Goal: Task Accomplishment & Management: Complete application form

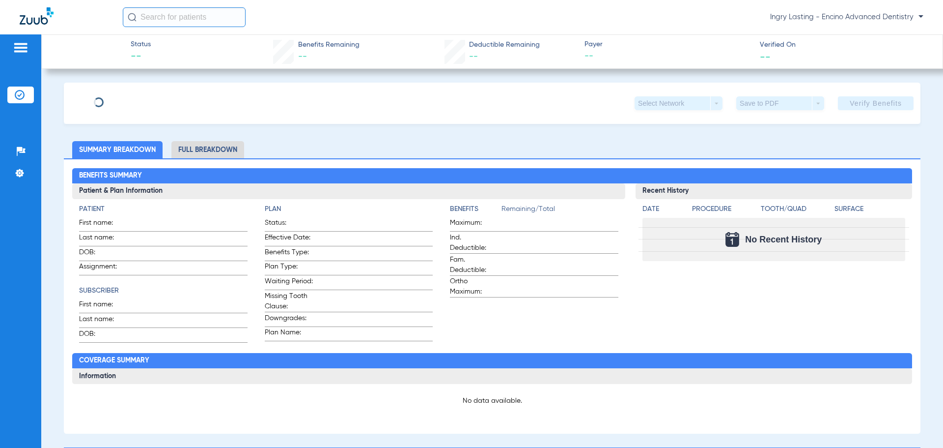
type input "Jordan"
type input "Howell"
type input "02/06/2000"
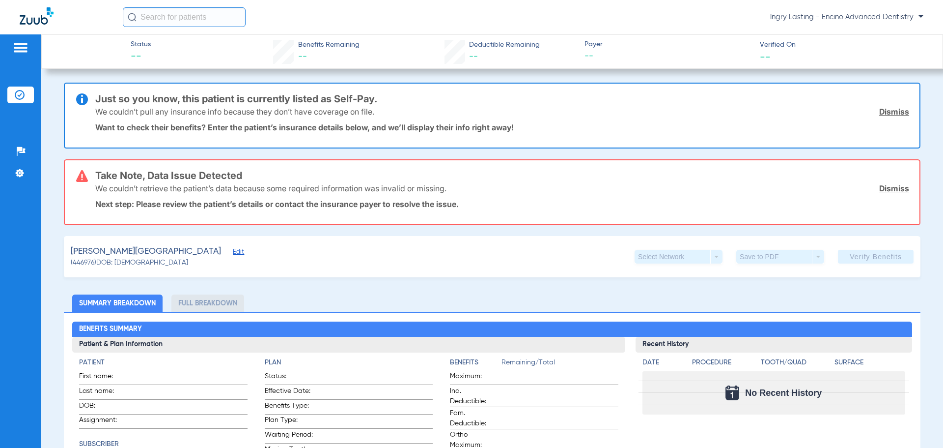
click at [140, 252] on div "Howell, Jordan Edit" at bounding box center [156, 251] width 171 height 12
click at [233, 252] on span "Edit" at bounding box center [237, 252] width 9 height 9
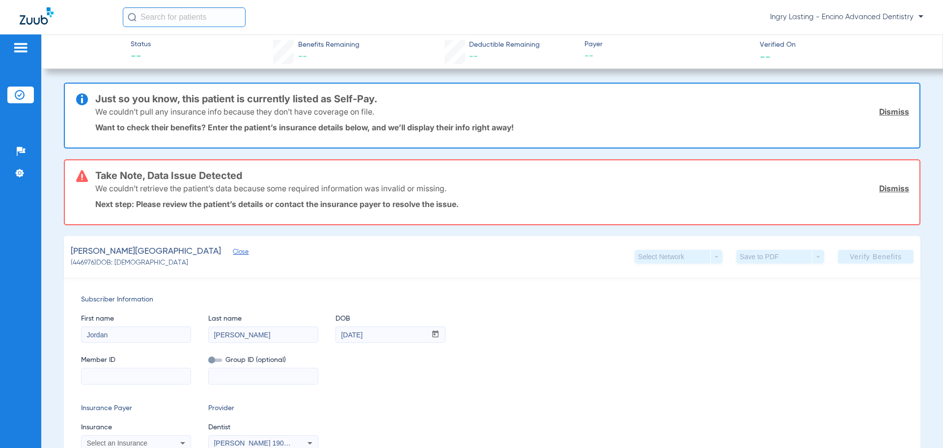
scroll to position [147, 0]
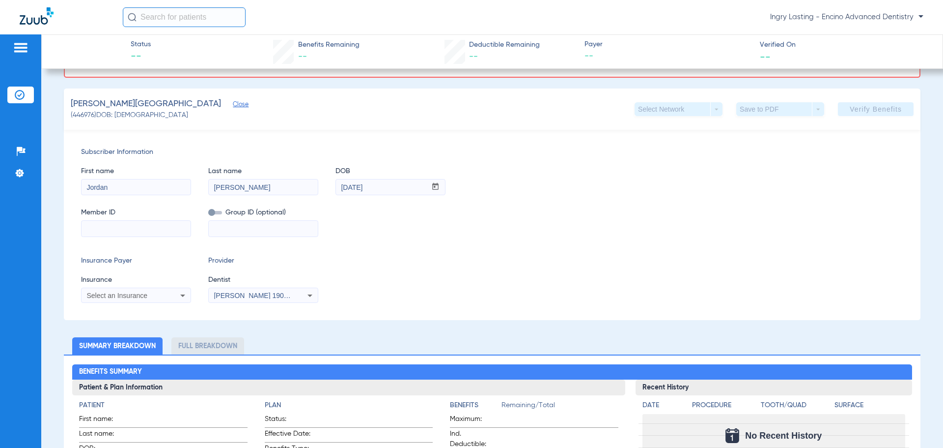
click at [40, 22] on img at bounding box center [37, 15] width 34 height 17
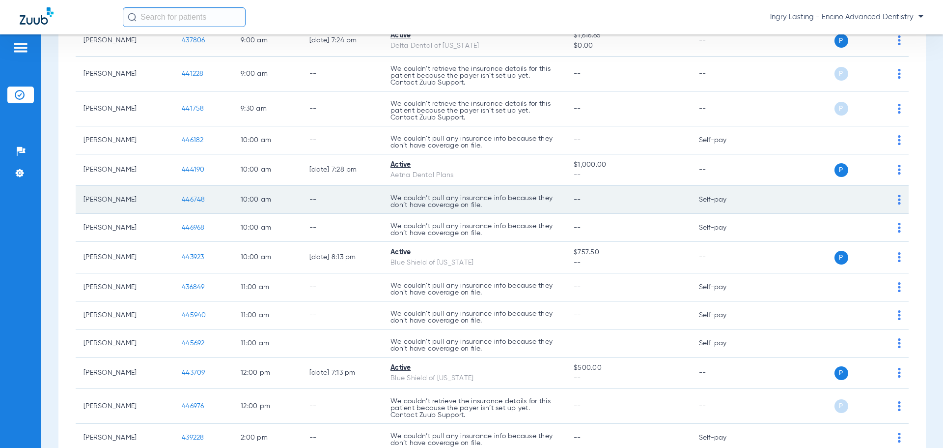
scroll to position [147, 0]
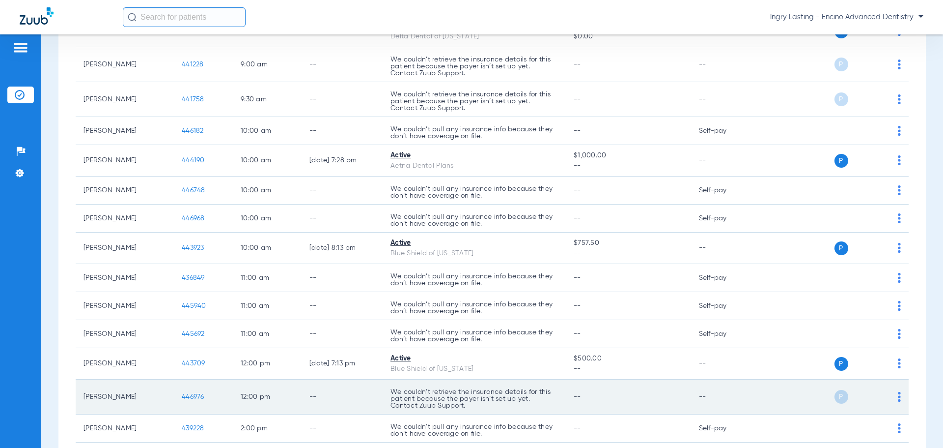
click at [202, 396] on span "446976" at bounding box center [193, 396] width 23 height 7
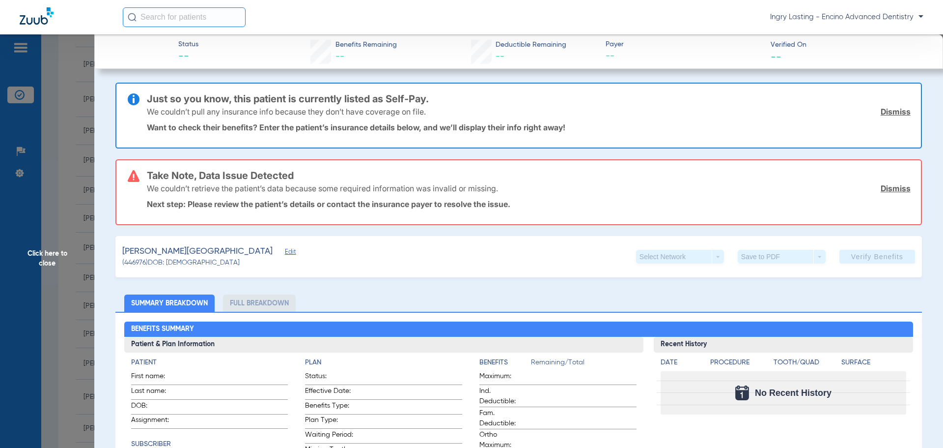
click at [285, 253] on span "Edit" at bounding box center [289, 252] width 9 height 9
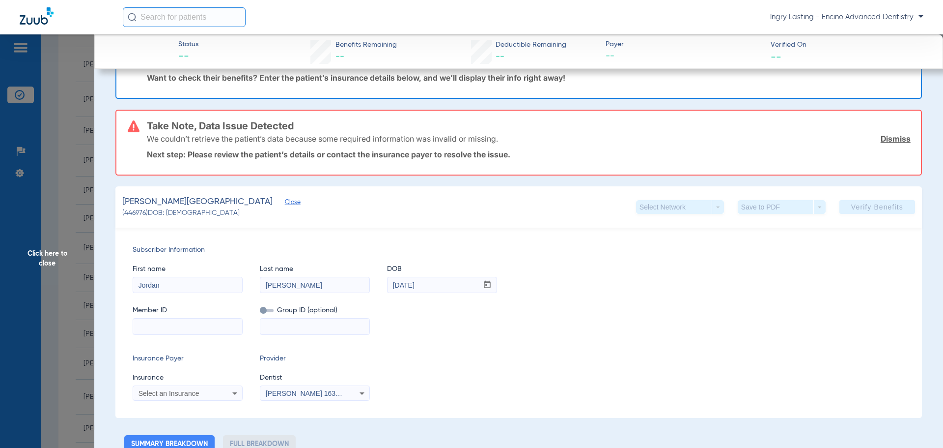
scroll to position [49, 0]
click at [67, 170] on span "Click here to close" at bounding box center [47, 258] width 94 height 448
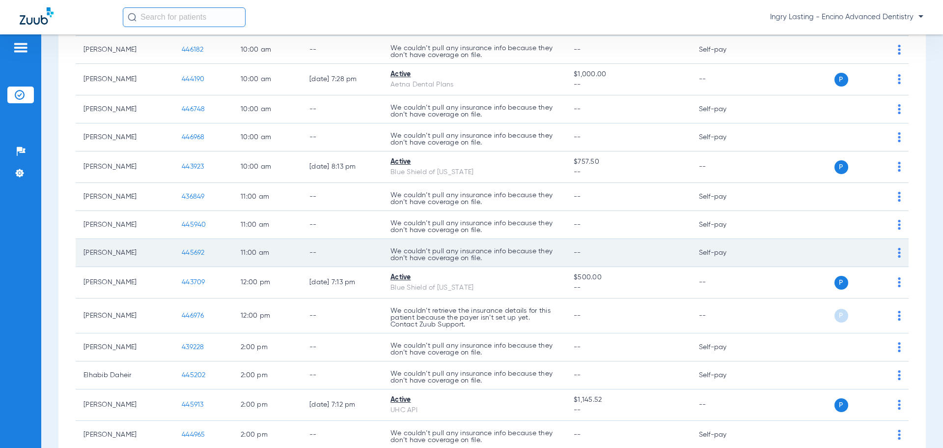
scroll to position [246, 0]
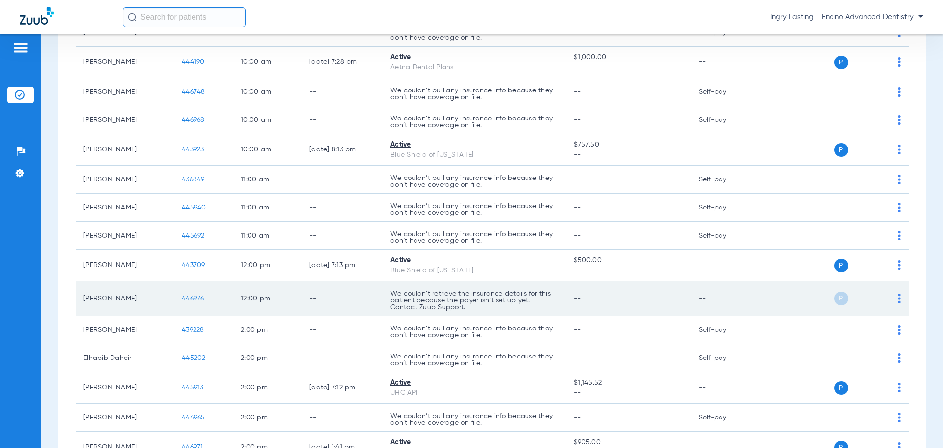
click at [192, 297] on span "446976" at bounding box center [193, 298] width 23 height 7
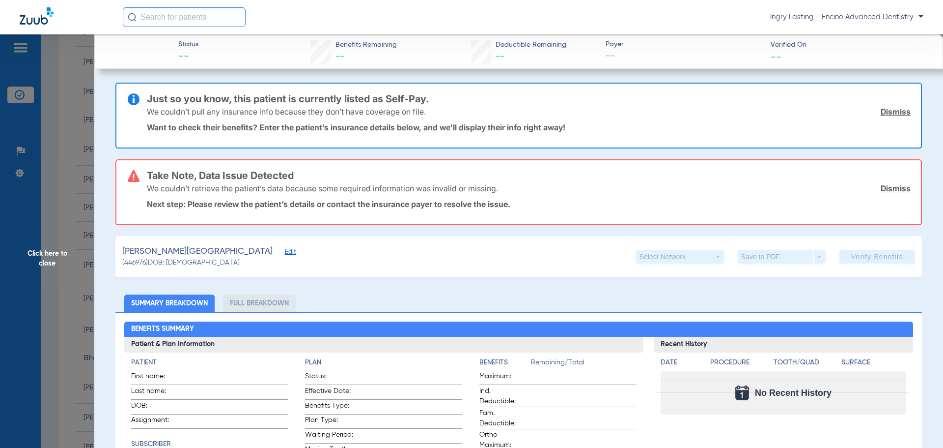
click at [202, 260] on span "(446976) DOB: 02/06/2000" at bounding box center [180, 262] width 117 height 10
click at [199, 257] on span "(446976) DOB: 02/06/2000" at bounding box center [180, 262] width 117 height 10
click at [285, 254] on span "Edit" at bounding box center [289, 252] width 9 height 9
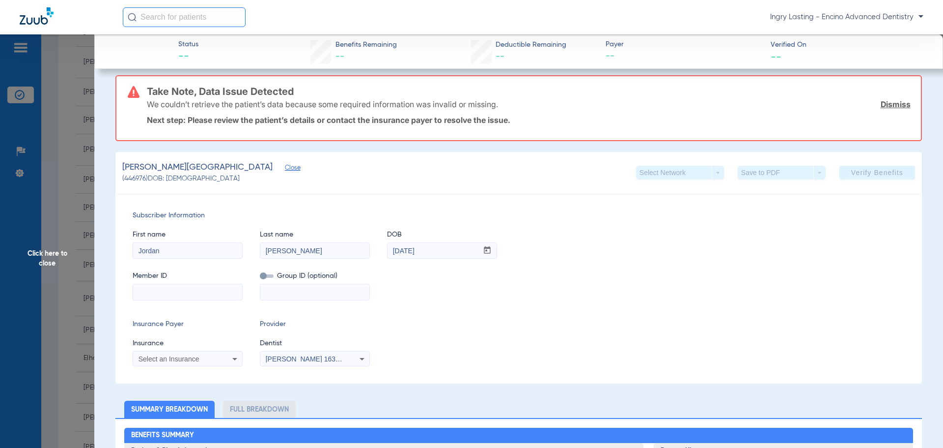
scroll to position [98, 0]
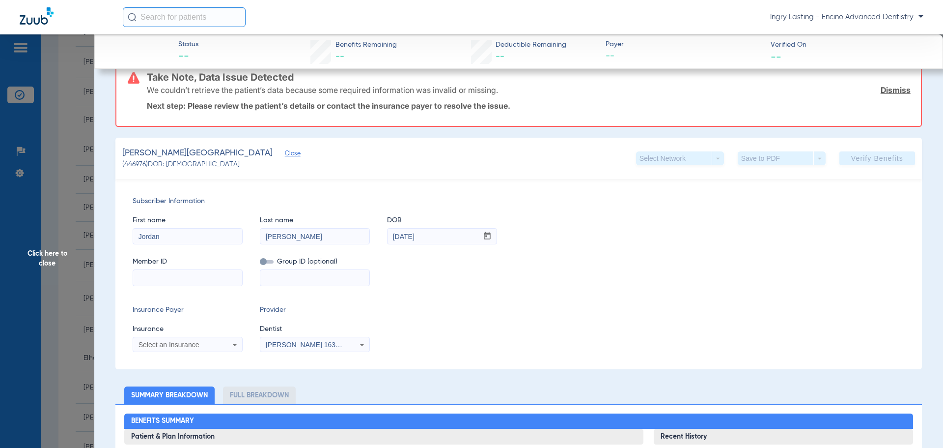
click at [63, 254] on span "Click here to close" at bounding box center [47, 258] width 94 height 448
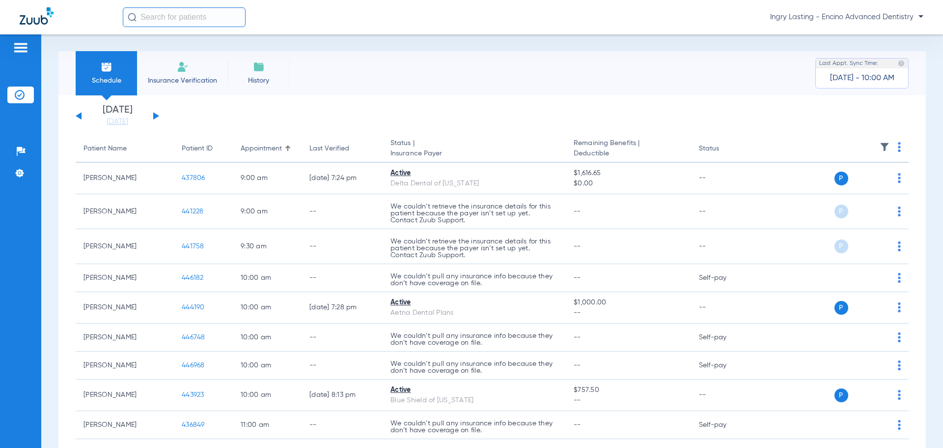
scroll to position [0, 0]
click at [813, 20] on span "Ingry Lasting - Encino Advanced Dentistry" at bounding box center [846, 17] width 153 height 10
click at [891, 41] on button "Account Selection" at bounding box center [887, 35] width 71 height 20
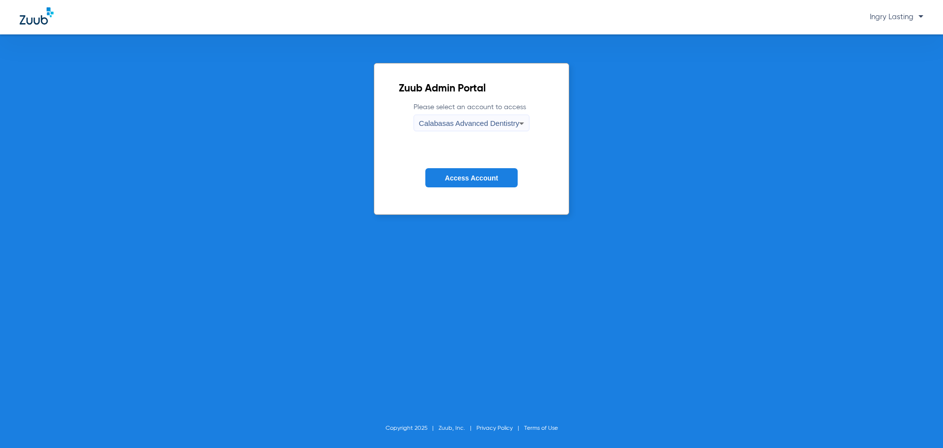
click at [508, 124] on span "Calabasas Advanced Dentistry" at bounding box center [469, 123] width 100 height 8
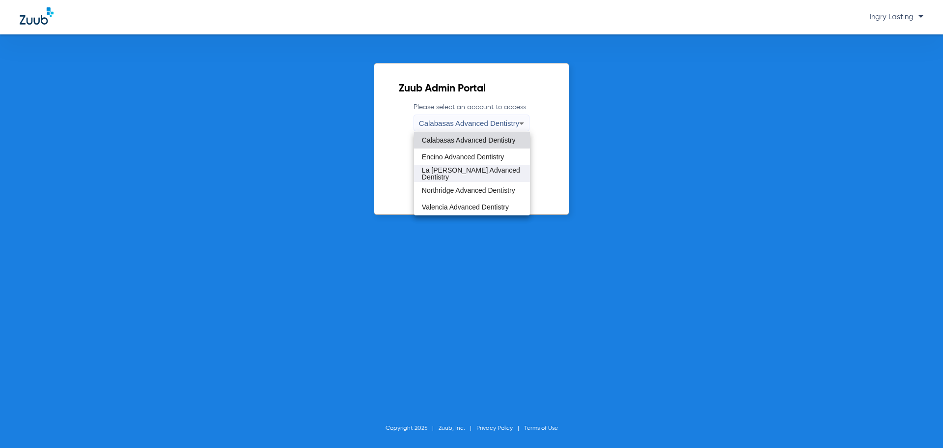
click at [490, 178] on mat-option "La [PERSON_NAME] Advanced Dentistry" at bounding box center [472, 173] width 116 height 17
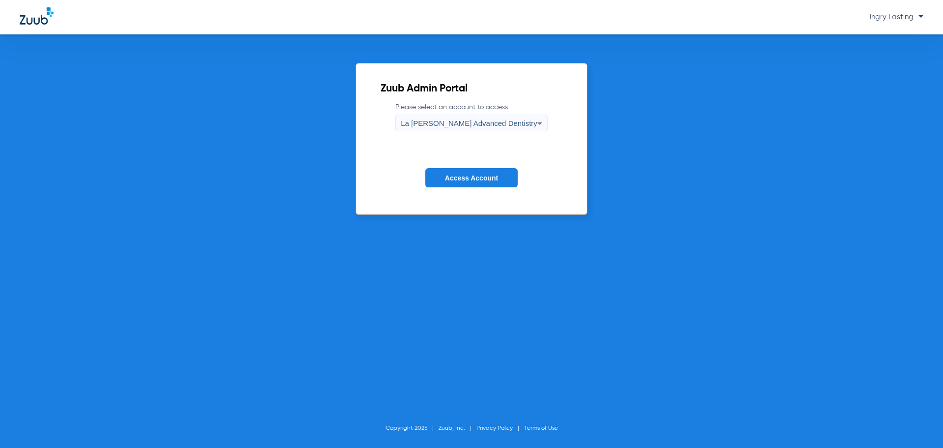
click at [480, 171] on button "Access Account" at bounding box center [472, 177] width 92 height 19
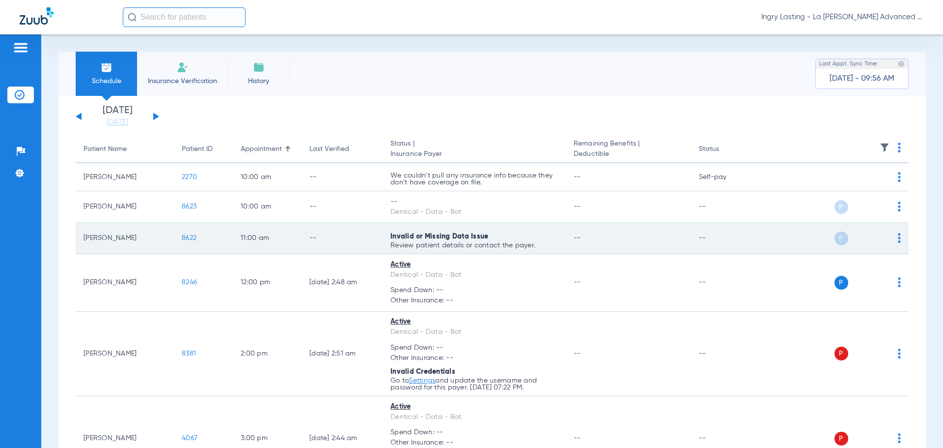
click at [195, 238] on span "8622" at bounding box center [189, 237] width 15 height 7
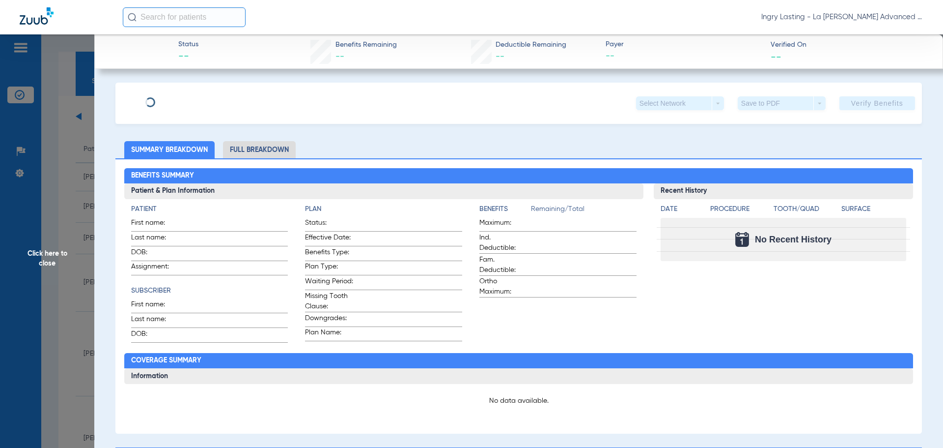
type input "Susanne"
type input "Tiffer"
type input "09/11/1969"
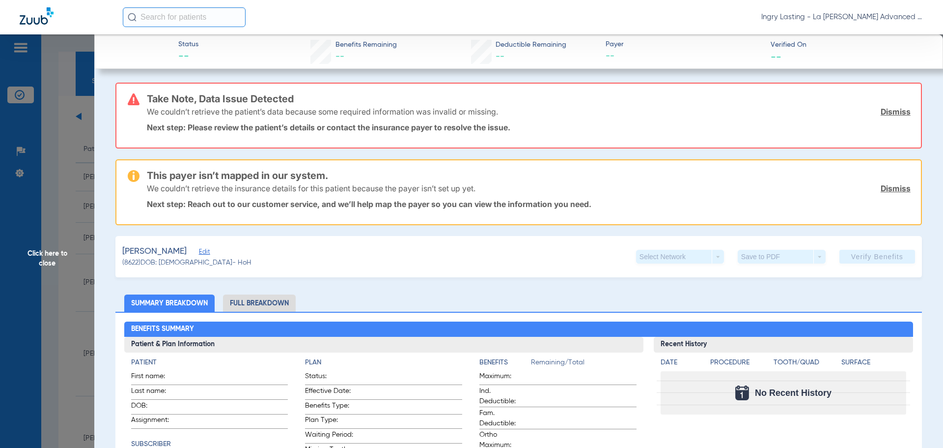
click at [201, 249] on span "Edit" at bounding box center [203, 252] width 9 height 9
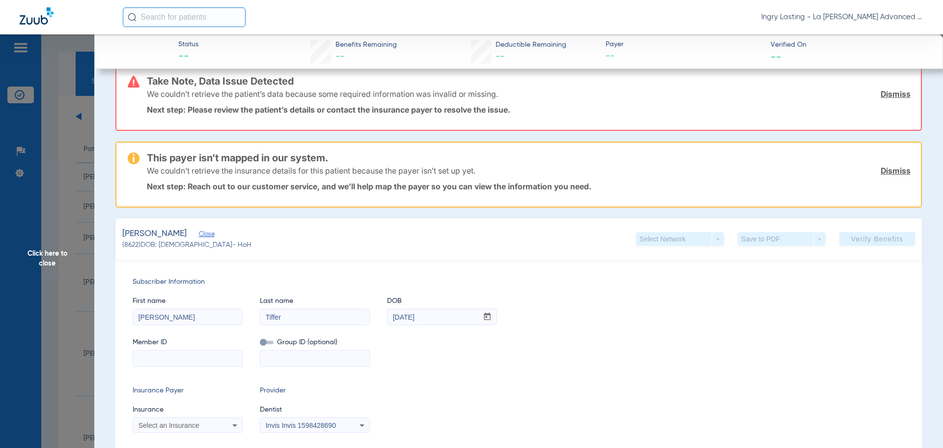
scroll to position [49, 0]
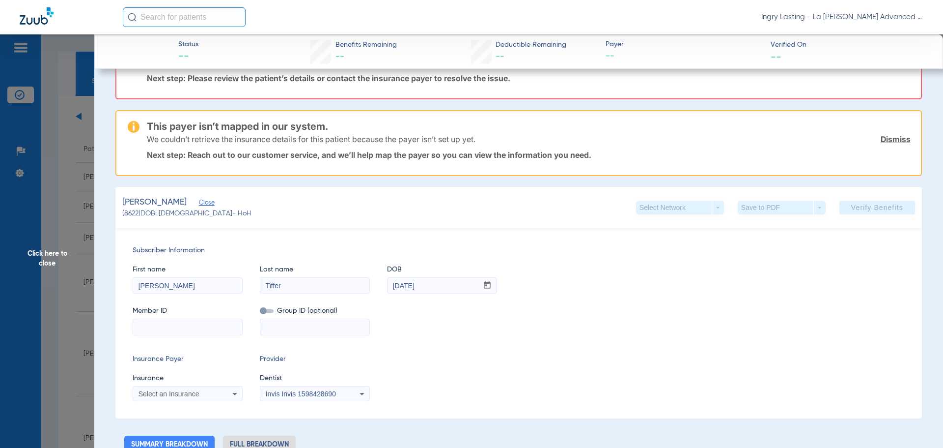
click at [192, 401] on div "Subscriber Information First name Susanne Last name Tiffer DOB mm / dd / yyyy 0…" at bounding box center [518, 323] width 807 height 190
click at [189, 396] on span "Select an Insurance" at bounding box center [169, 394] width 61 height 8
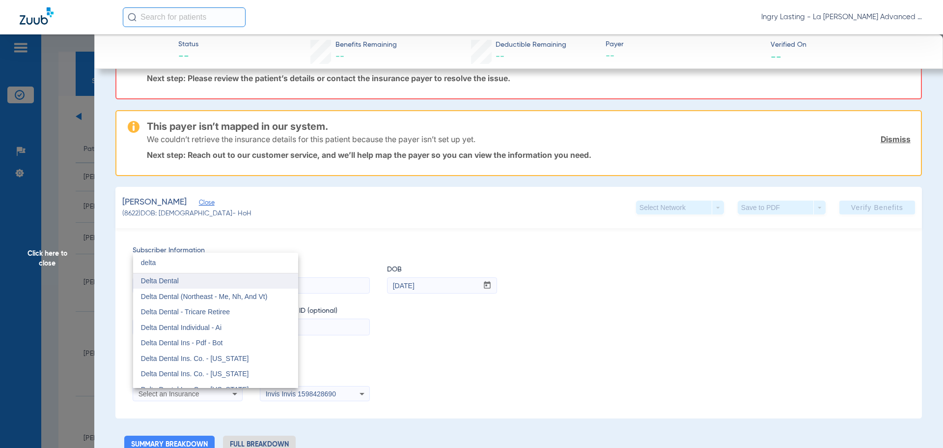
type input "delta"
click at [184, 285] on mat-option "Delta Dental" at bounding box center [215, 281] width 165 height 16
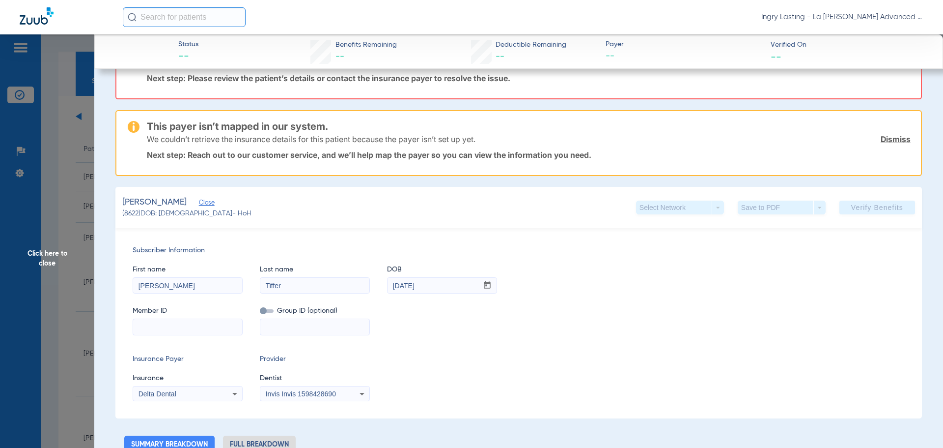
click at [189, 338] on div "Subscriber Information First name Susanne Last name Tiffer DOB mm / dd / yyyy 0…" at bounding box center [518, 323] width 807 height 190
click at [182, 330] on input at bounding box center [187, 327] width 109 height 16
paste input "1253810297"
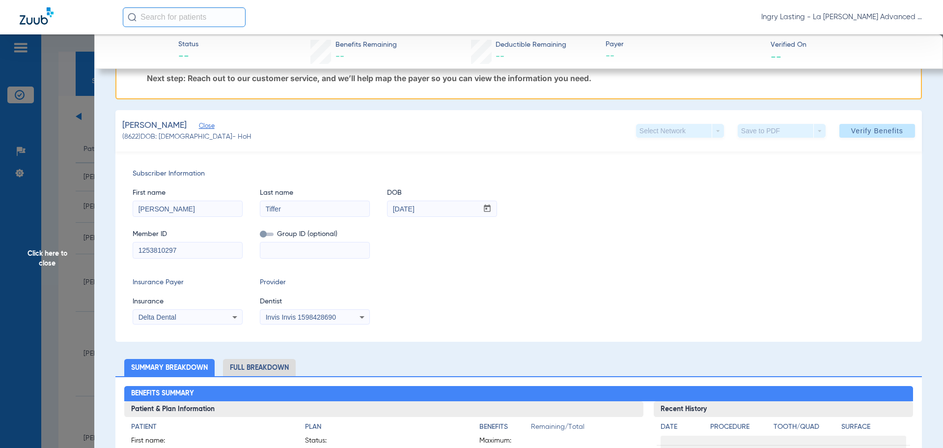
scroll to position [0, 0]
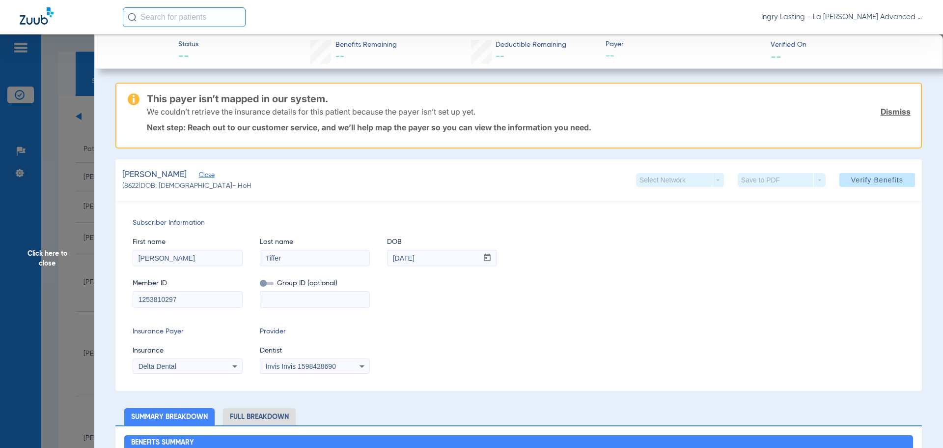
type input "1253810297"
click at [346, 367] on div "Invis Invis 1598428690" at bounding box center [314, 366] width 109 height 12
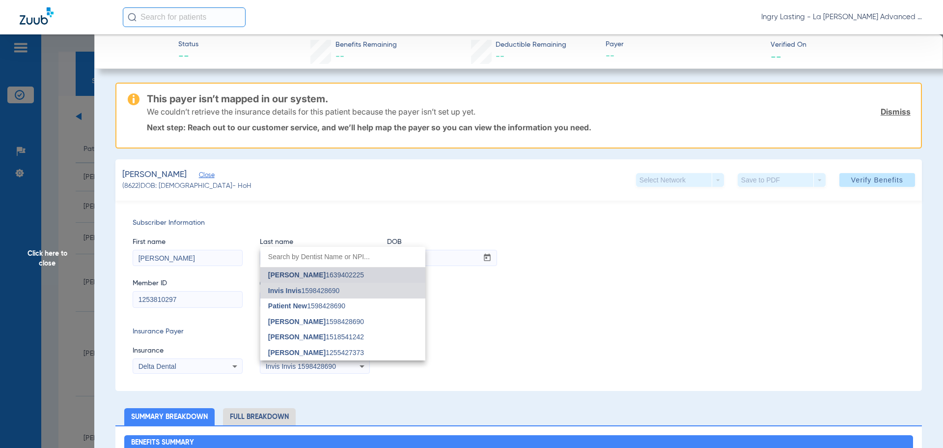
click at [333, 278] on span "Isaac Kashani 1639402225" at bounding box center [316, 274] width 96 height 7
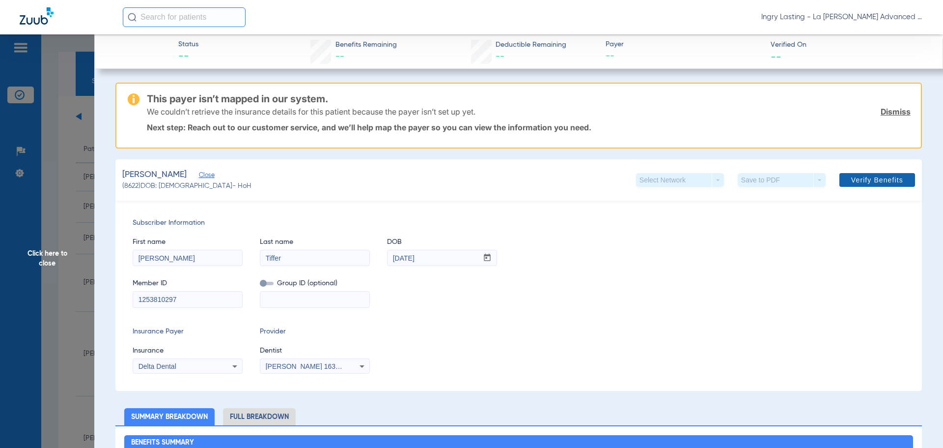
click at [873, 178] on span "Verify Benefits" at bounding box center [878, 180] width 52 height 8
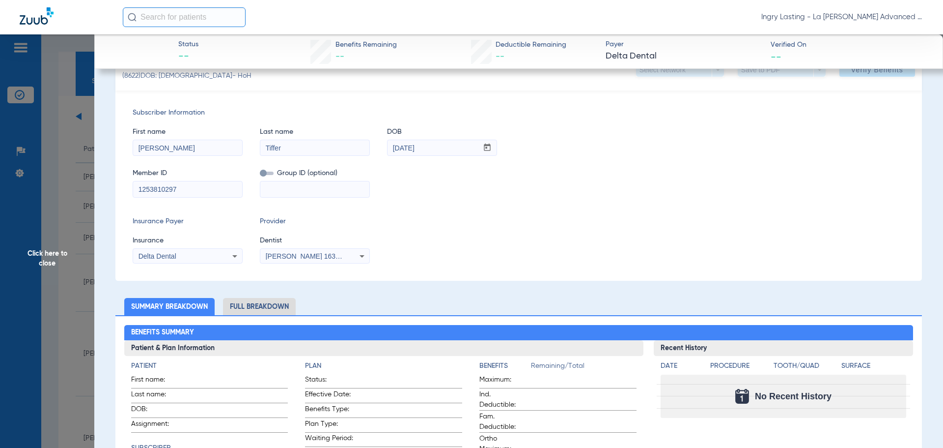
scroll to position [246, 0]
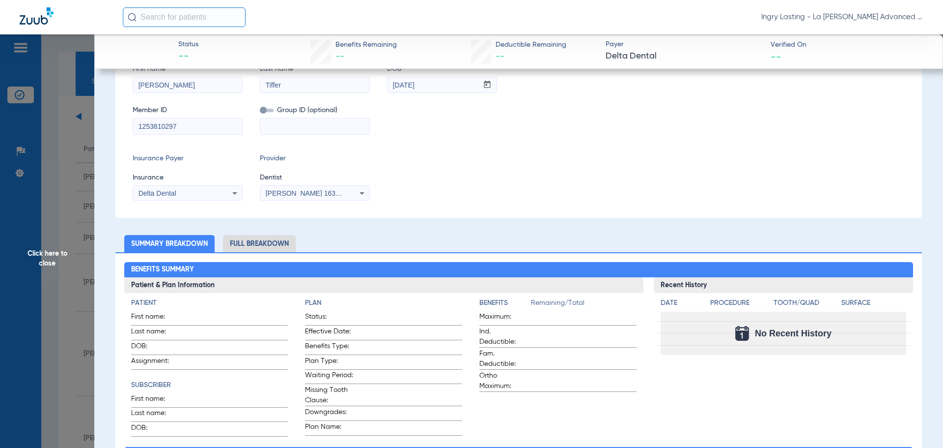
click at [83, 163] on span "Click here to close" at bounding box center [47, 258] width 94 height 448
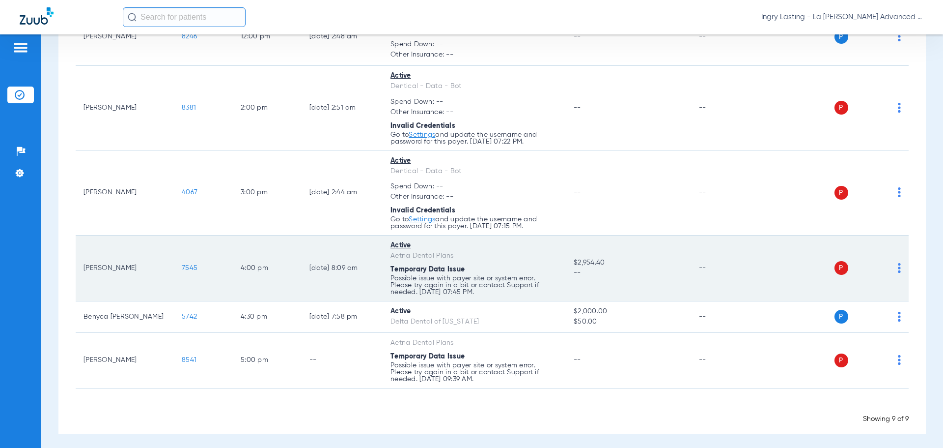
scroll to position [249, 0]
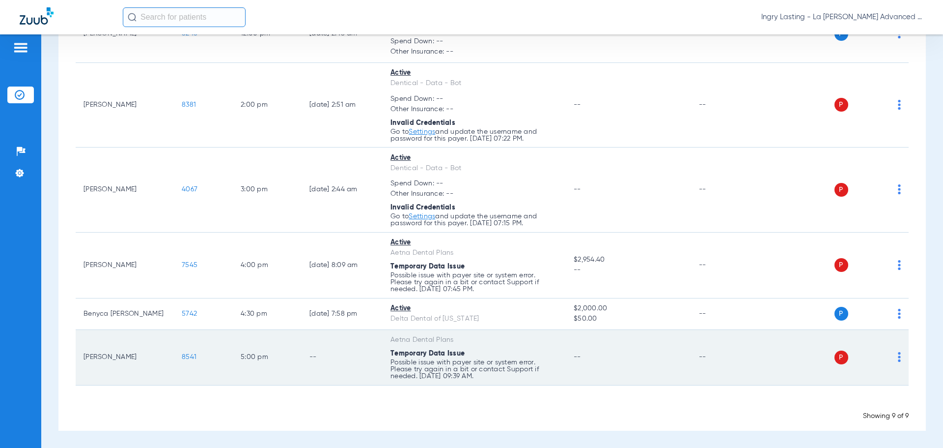
click at [181, 359] on td "8541" at bounding box center [203, 358] width 59 height 56
click at [182, 359] on span "8541" at bounding box center [189, 356] width 15 height 7
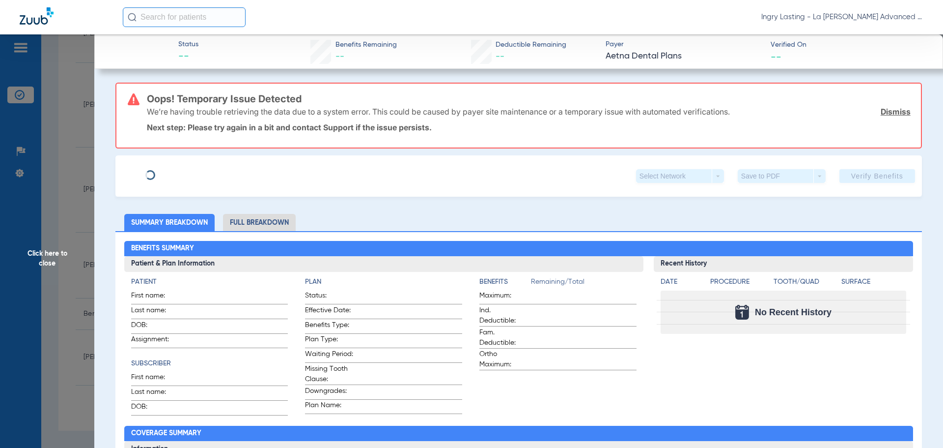
type input "Mark"
type input "Salgado"
type input "09/07/1997"
type input "W290836850"
type input "017023801000004"
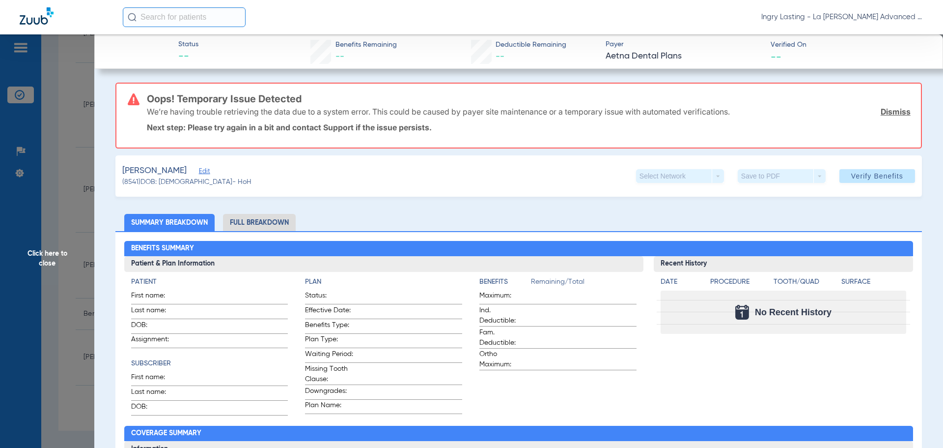
click at [199, 173] on span "Edit" at bounding box center [203, 172] width 9 height 9
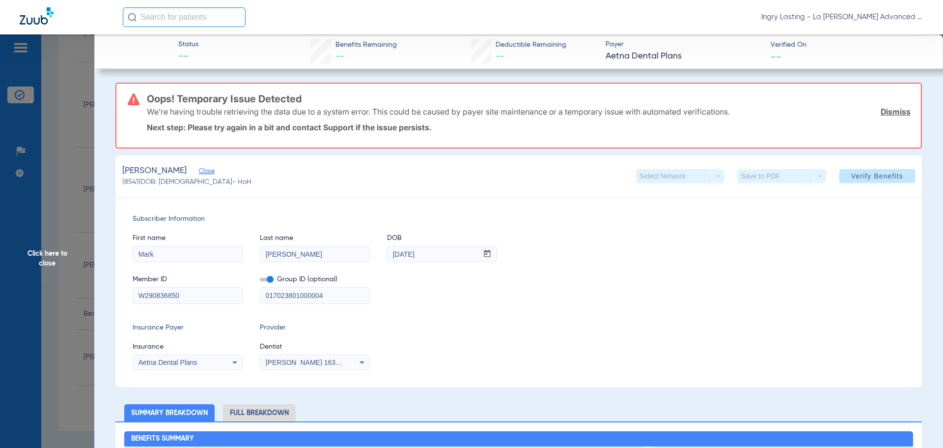
click at [262, 283] on label at bounding box center [267, 279] width 14 height 10
click at [260, 281] on input "checkbox" at bounding box center [260, 281] width 0 height 0
click at [268, 277] on label at bounding box center [267, 279] width 14 height 10
click at [260, 281] on input "checkbox" at bounding box center [260, 281] width 0 height 0
click at [268, 278] on span at bounding box center [267, 279] width 14 height 3
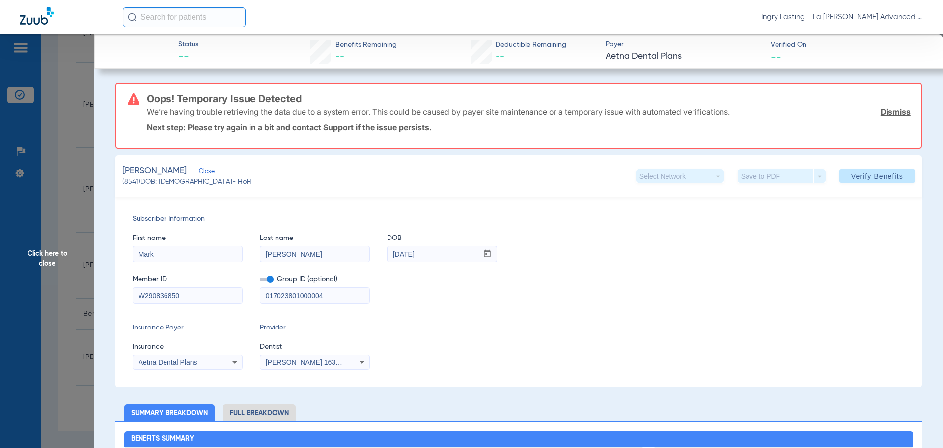
click at [260, 281] on input "checkbox" at bounding box center [260, 281] width 0 height 0
click at [842, 173] on span at bounding box center [878, 176] width 76 height 24
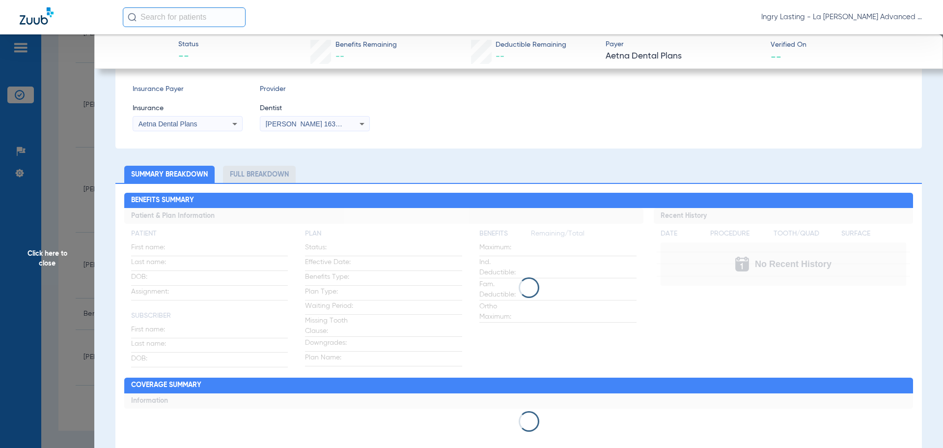
scroll to position [197, 0]
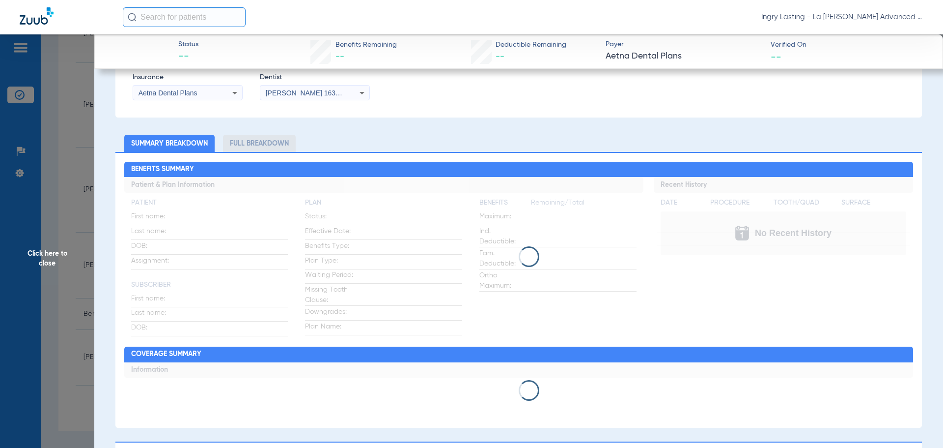
click at [66, 128] on span "Click here to close" at bounding box center [47, 258] width 94 height 448
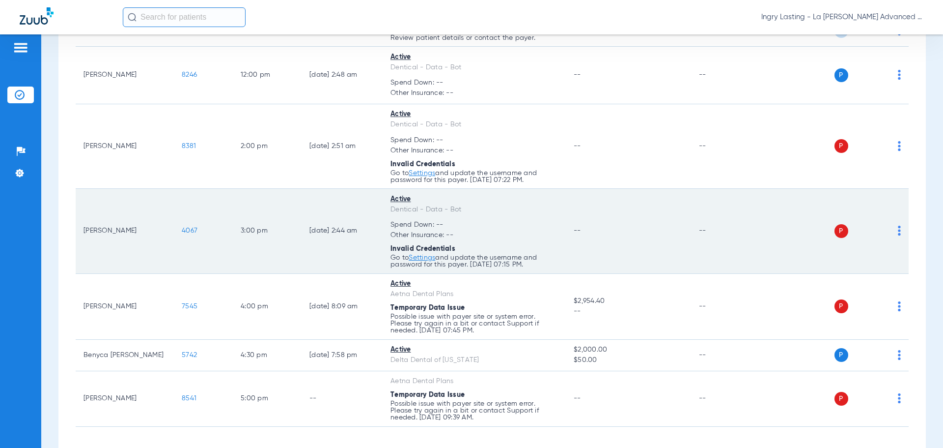
scroll to position [150, 0]
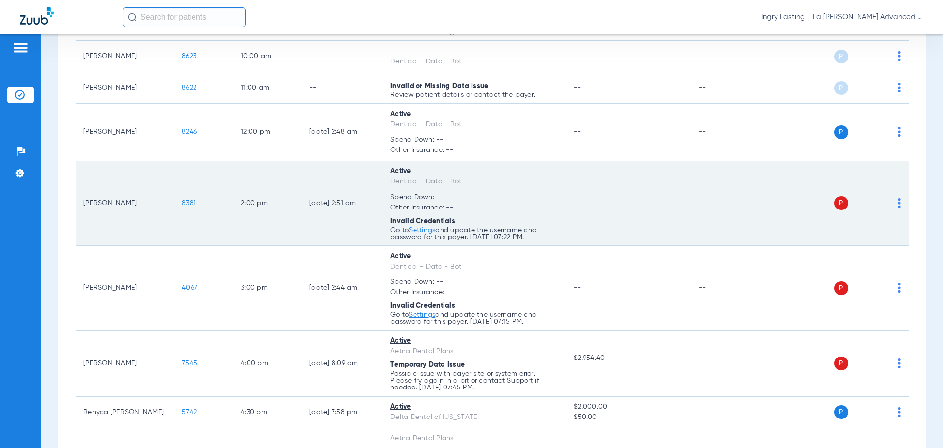
click at [188, 204] on span "8381" at bounding box center [189, 202] width 14 height 7
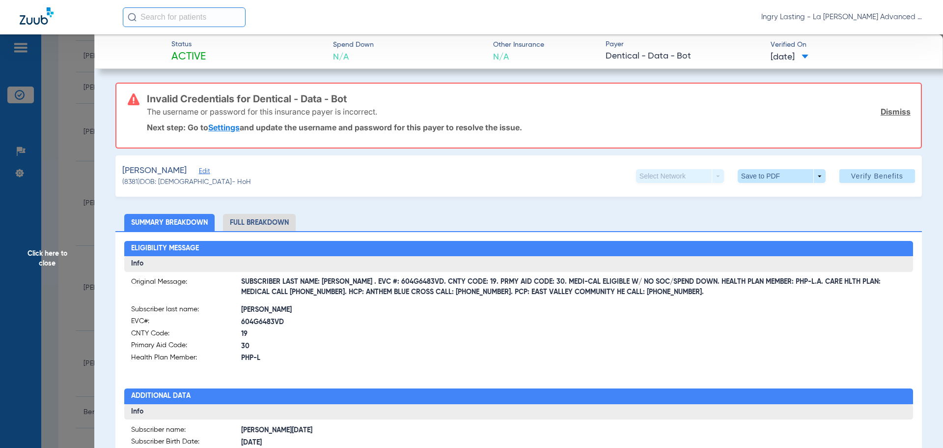
click at [58, 254] on span "Click here to close" at bounding box center [47, 258] width 94 height 448
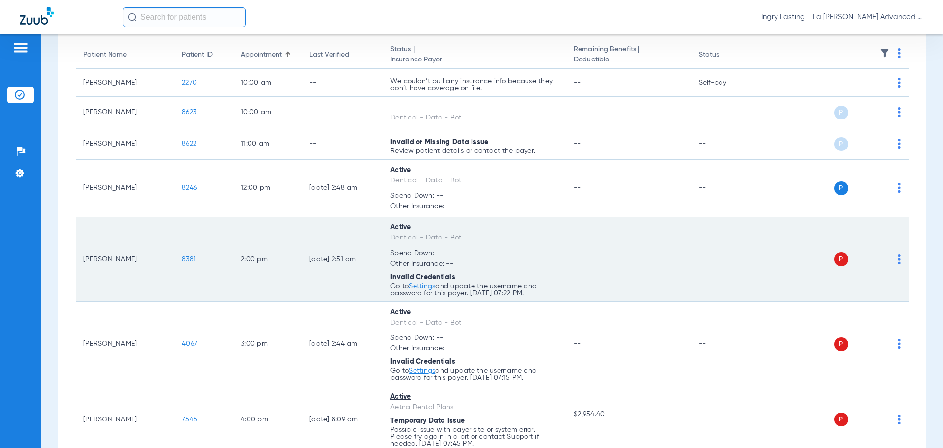
scroll to position [52, 0]
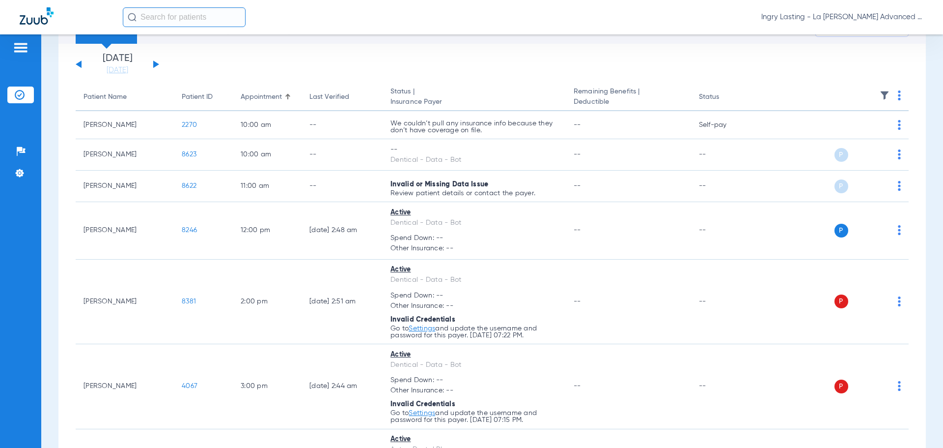
click at [786, 17] on span "Ingry Lasting - La Puente Advanced Dentistry" at bounding box center [843, 17] width 162 height 10
click at [870, 36] on span "Account Selection" at bounding box center [886, 34] width 55 height 7
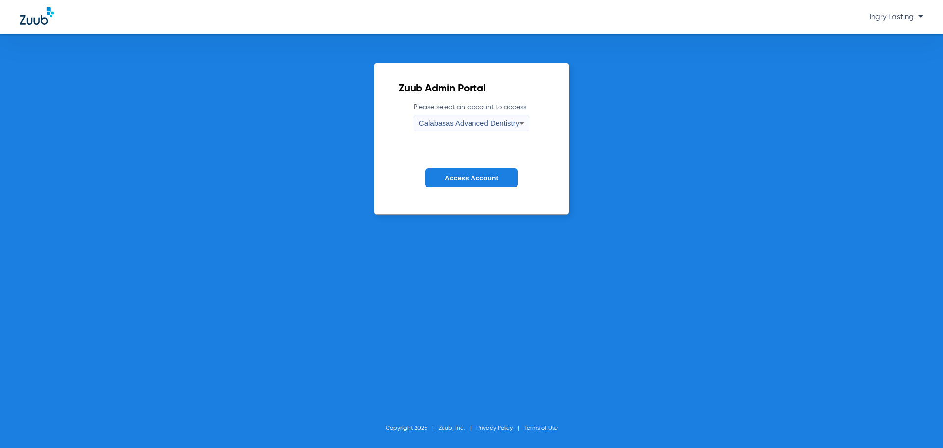
click at [454, 116] on div "Calabasas Advanced Dentistry" at bounding box center [469, 123] width 100 height 17
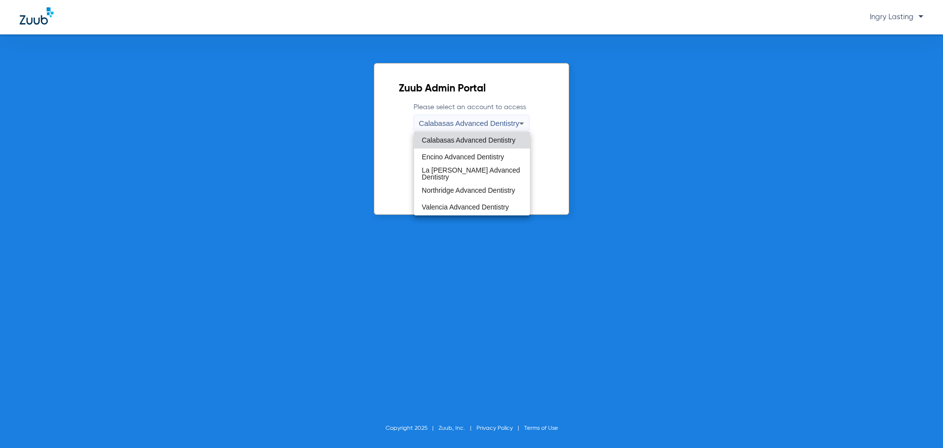
click at [450, 154] on span "Encino Advanced Dentistry" at bounding box center [463, 156] width 82 height 7
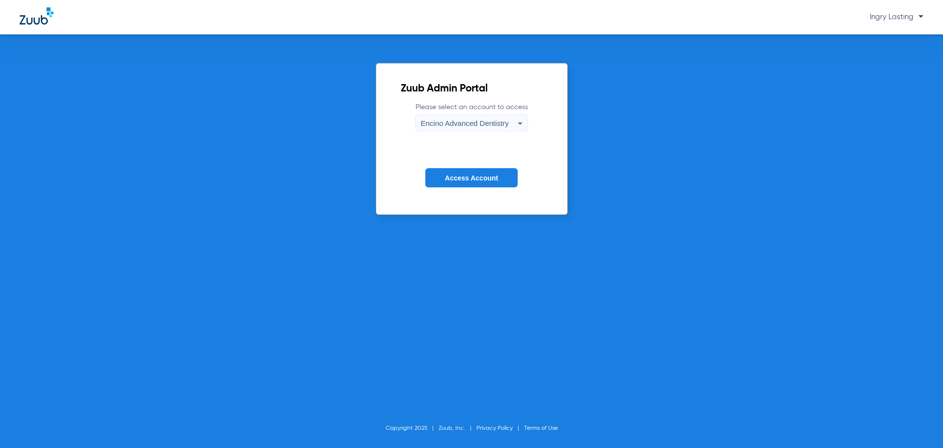
click at [450, 156] on form "Please select an account to access Encino Advanced Dentistry Access Account" at bounding box center [472, 152] width 142 height 100
click at [450, 172] on button "Access Account" at bounding box center [472, 177] width 92 height 19
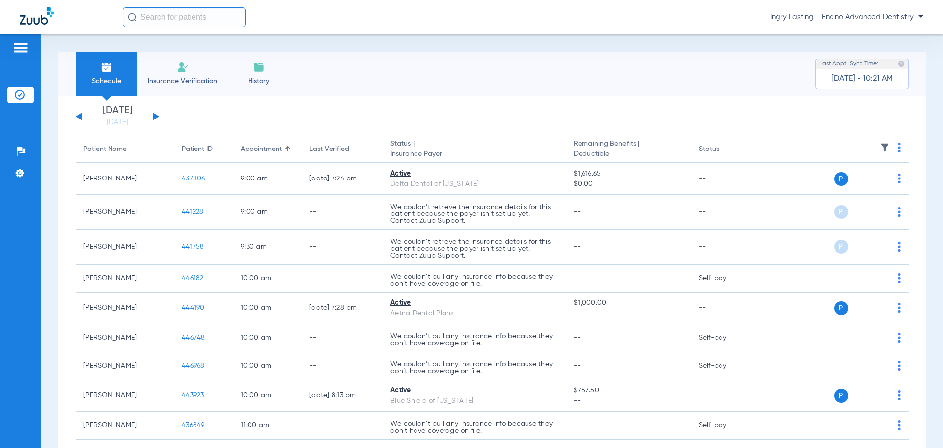
click at [148, 112] on div "Saturday 06-14-2025 Sunday 06-15-2025 Monday 06-16-2025 Tuesday 06-17-2025 Wedn…" at bounding box center [118, 117] width 84 height 22
click at [153, 114] on button at bounding box center [156, 116] width 6 height 7
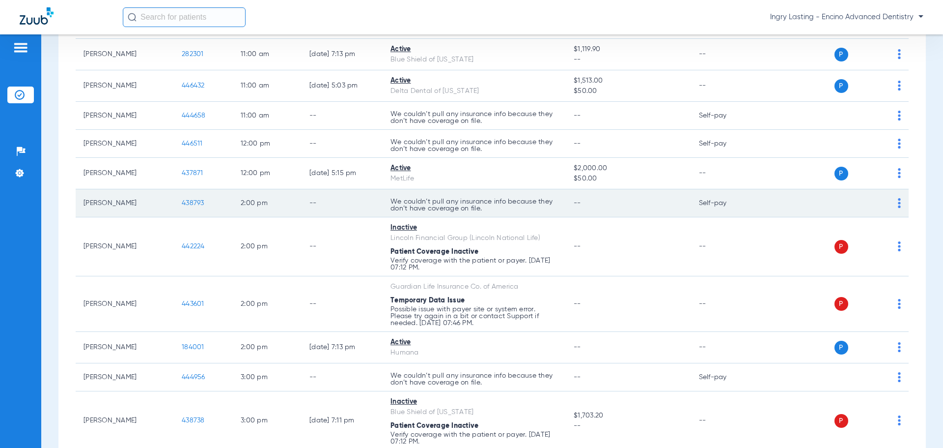
scroll to position [344, 0]
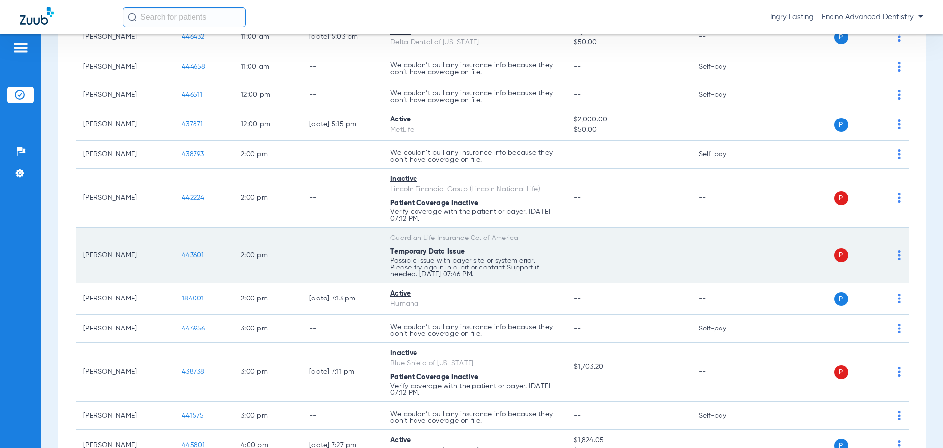
click at [199, 255] on span "443601" at bounding box center [193, 255] width 23 height 7
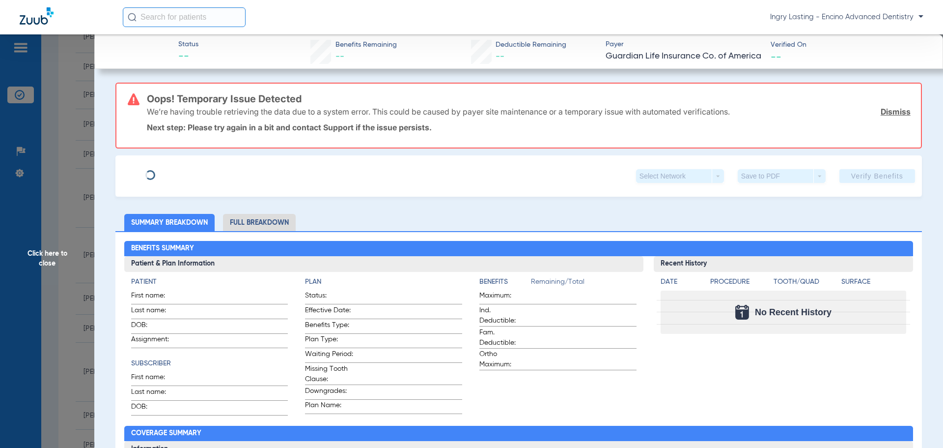
type input "Olivia"
type input "Koester"
type input "06/08/1995"
type input "939516810"
type input "00507389"
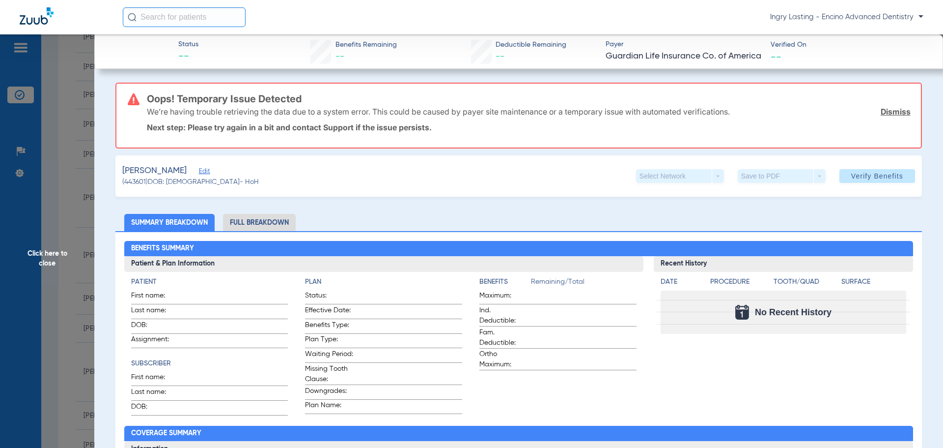
click at [197, 175] on app-member-summary "Koester, Olivia Edit (443601) DOB: 06/08/1995 - HoH" at bounding box center [190, 176] width 137 height 23
click at [199, 170] on span "Edit" at bounding box center [203, 172] width 9 height 9
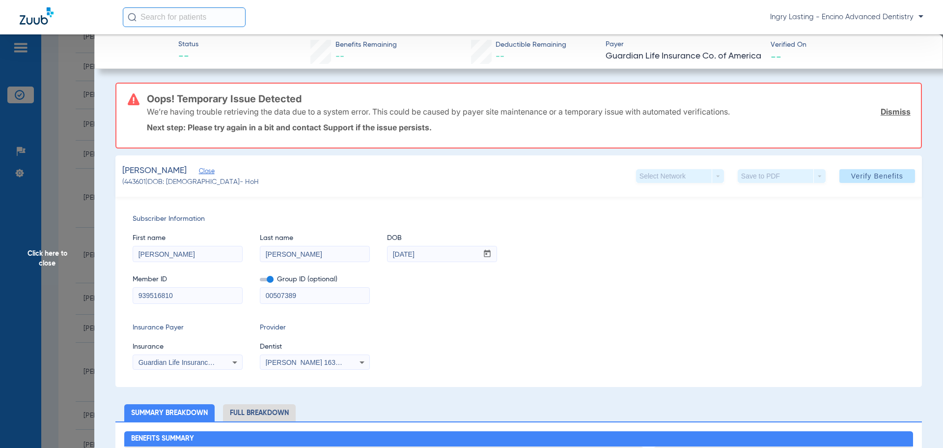
click at [267, 279] on span at bounding box center [267, 279] width 14 height 3
click at [260, 281] on input "checkbox" at bounding box center [260, 281] width 0 height 0
click at [76, 155] on span "Click here to close" at bounding box center [47, 258] width 94 height 448
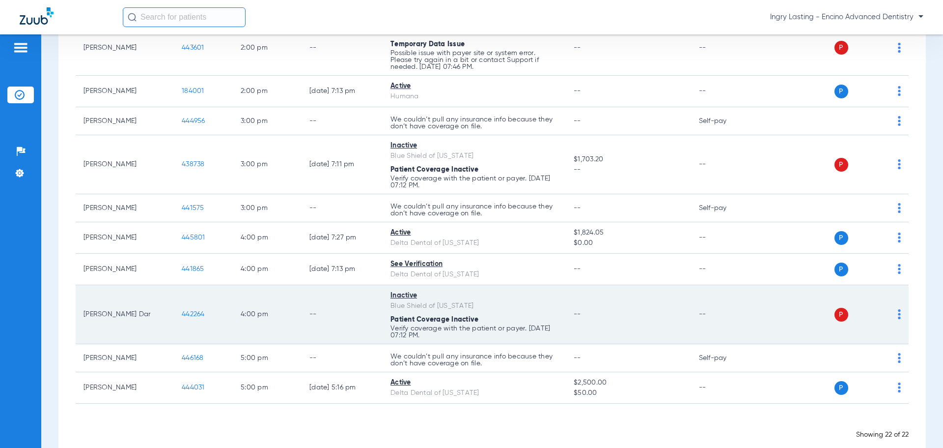
scroll to position [570, 0]
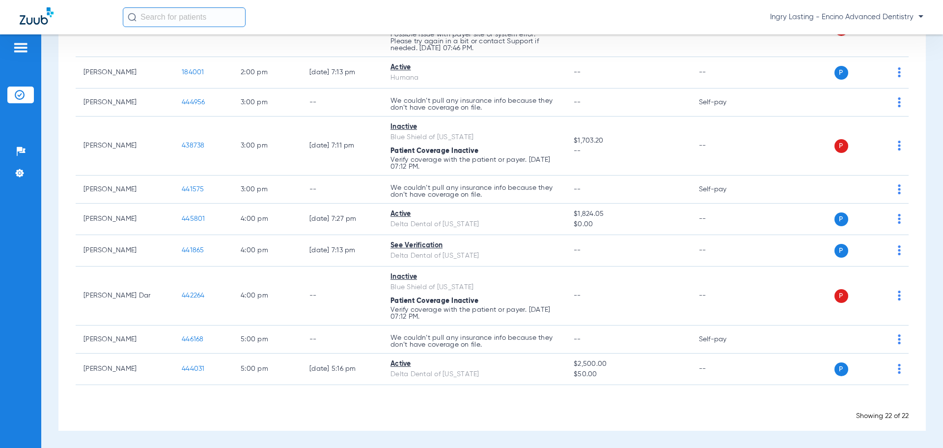
click at [851, 16] on span "Ingry Lasting - Encino Advanced Dentistry" at bounding box center [846, 17] width 153 height 10
click at [856, 28] on button "Account Selection" at bounding box center [887, 35] width 71 height 20
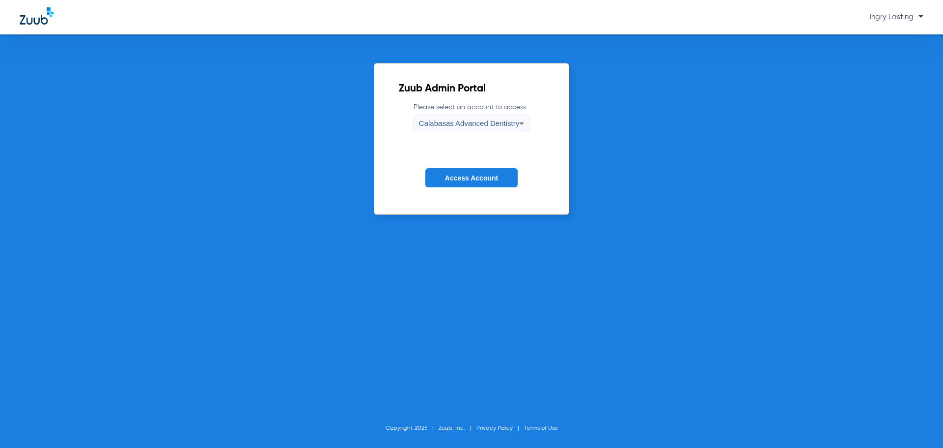
click at [487, 131] on div "Calabasas Advanced Dentistry" at bounding box center [469, 123] width 100 height 17
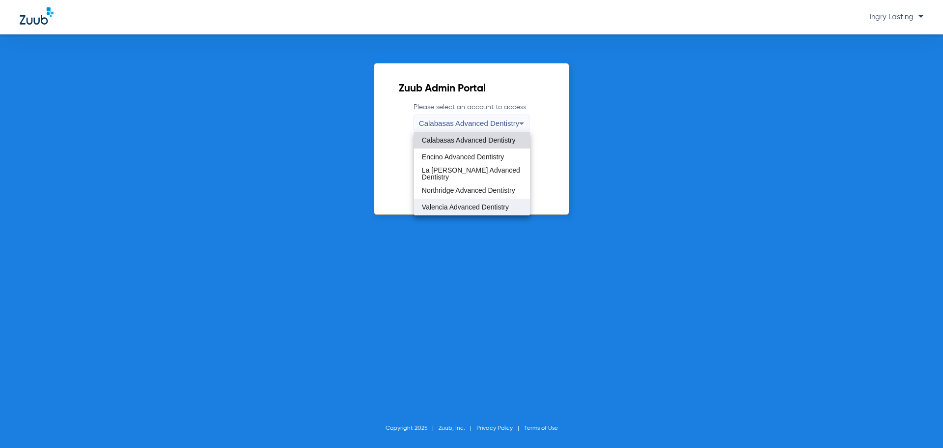
click at [462, 203] on span "Valencia Advanced Dentistry" at bounding box center [465, 206] width 87 height 7
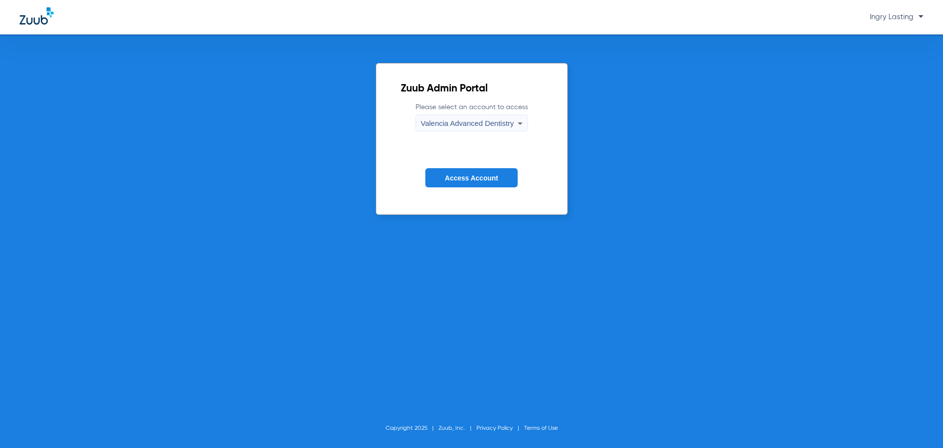
click at [462, 188] on form "Please select an account to access Valencia Advanced Dentistry Access Account" at bounding box center [472, 152] width 142 height 100
click at [463, 178] on span "Access Account" at bounding box center [471, 178] width 53 height 8
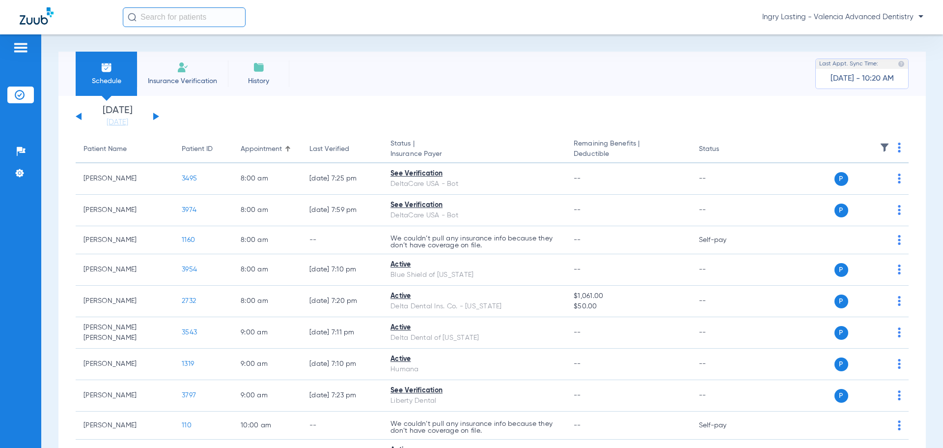
click at [154, 116] on button at bounding box center [156, 116] width 6 height 7
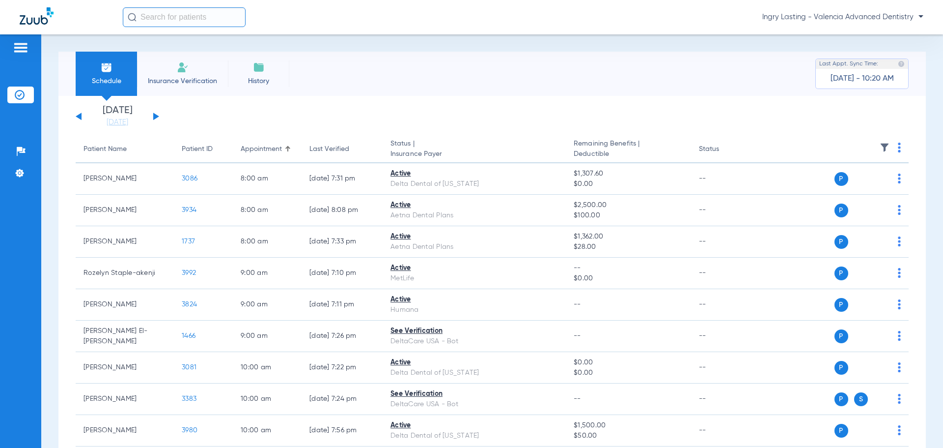
click at [786, 20] on span "Ingry Lasting - Valencia Advanced Dentistry" at bounding box center [843, 17] width 161 height 10
click at [883, 26] on button "Account Selection" at bounding box center [887, 35] width 71 height 20
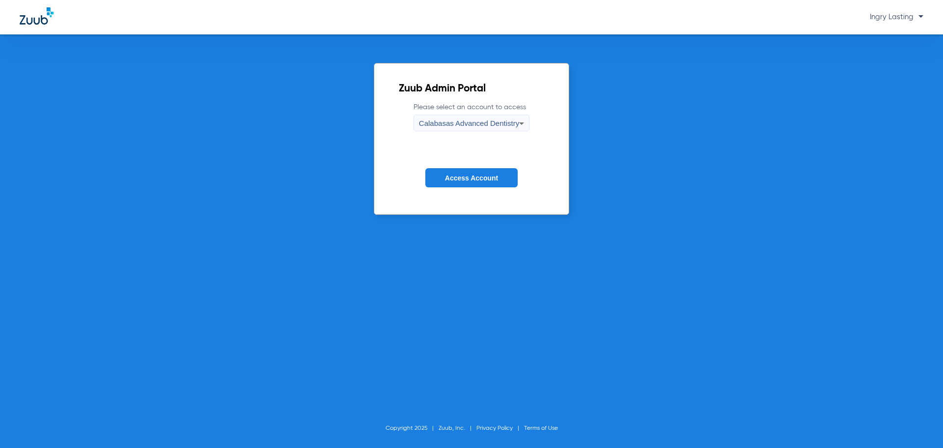
click at [431, 125] on span "Calabasas Advanced Dentistry" at bounding box center [469, 123] width 100 height 8
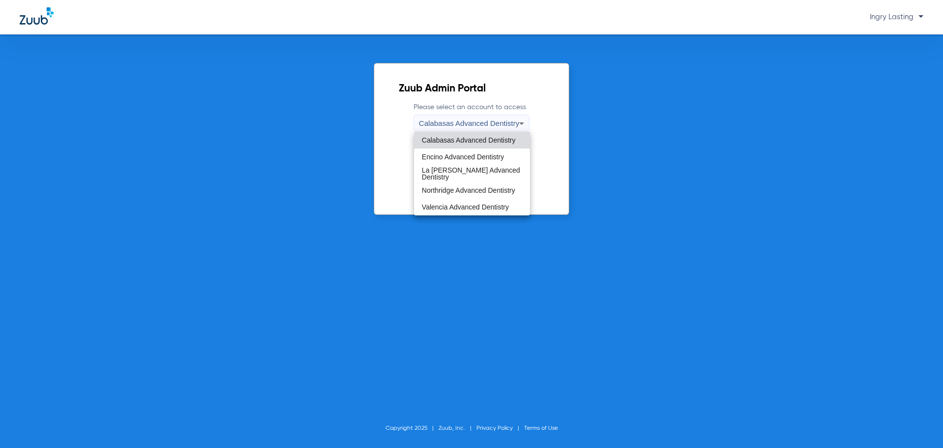
click at [441, 139] on span "Calabasas Advanced Dentistry" at bounding box center [469, 140] width 94 height 7
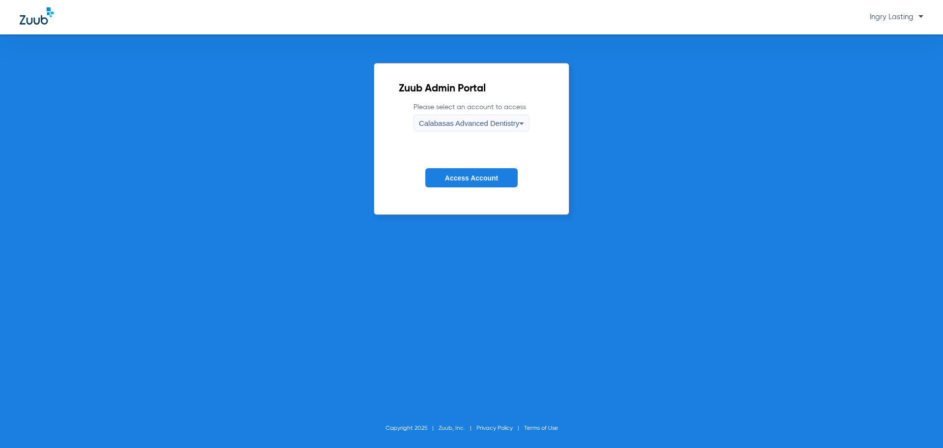
click at [457, 184] on button "Access Account" at bounding box center [472, 177] width 92 height 19
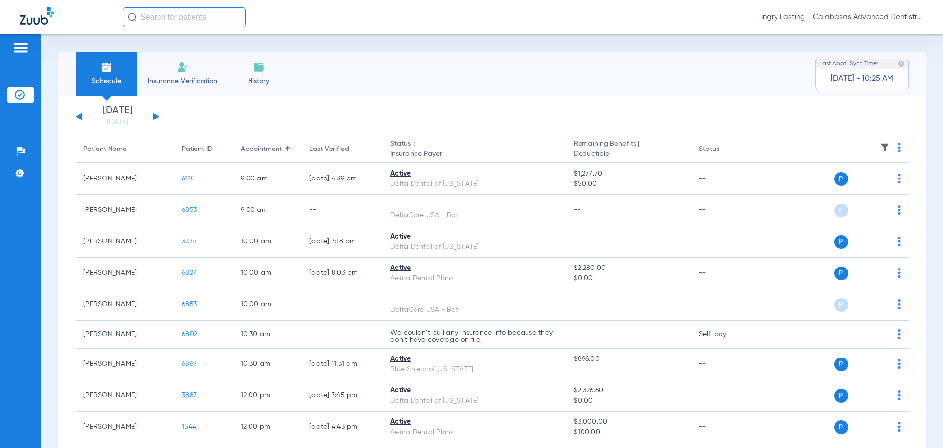
click at [156, 119] on div "Saturday 06-14-2025 Sunday 06-15-2025 Monday 06-16-2025 Tuesday 06-17-2025 Wedn…" at bounding box center [118, 117] width 84 height 22
click at [149, 114] on div "Saturday 06-14-2025 Sunday 06-15-2025 Monday 06-16-2025 Tuesday 06-17-2025 Wedn…" at bounding box center [118, 117] width 84 height 22
click at [156, 119] on div "Saturday 06-14-2025 Sunday 06-15-2025 Monday 06-16-2025 Tuesday 06-17-2025 Wedn…" at bounding box center [118, 117] width 84 height 22
click at [154, 118] on button at bounding box center [156, 116] width 6 height 7
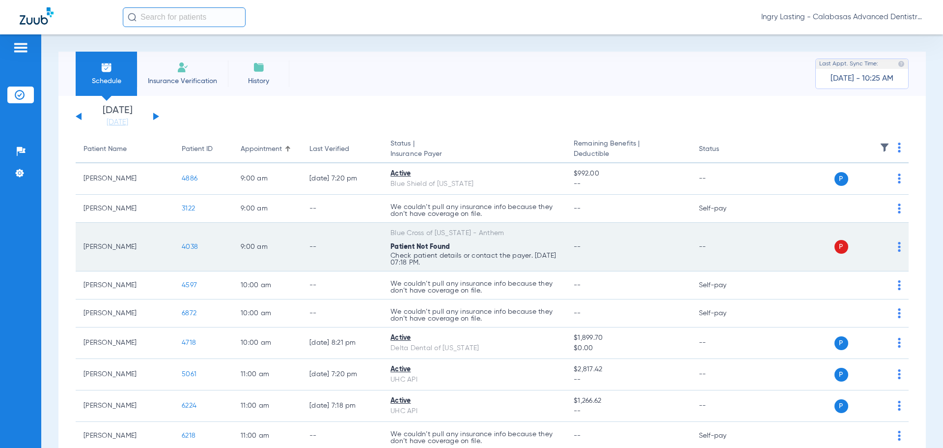
click at [185, 245] on span "4038" at bounding box center [190, 246] width 16 height 7
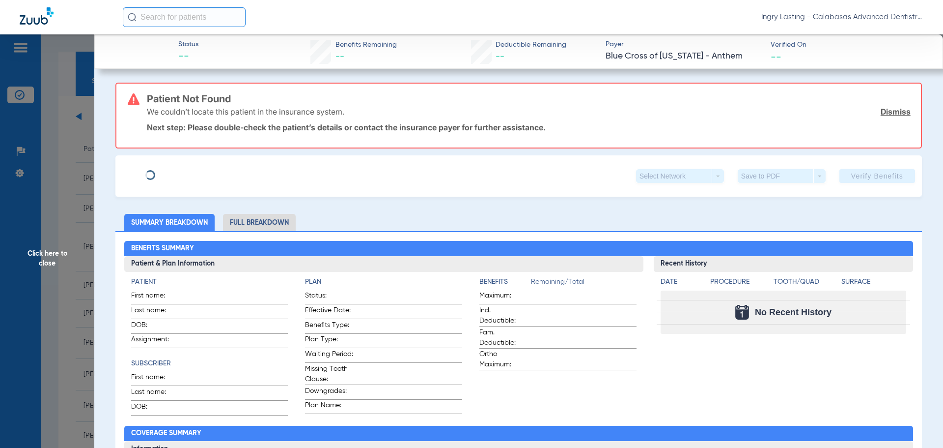
type input "Tomica"
type input "Woods-Wright"
type input "02/26/1969"
type input "JQU871A63261"
type input "246633"
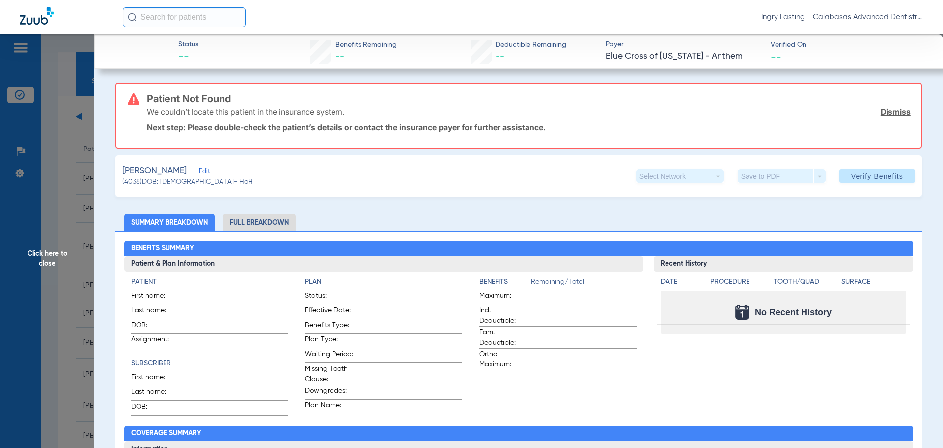
click at [208, 173] on span "Edit" at bounding box center [203, 172] width 9 height 9
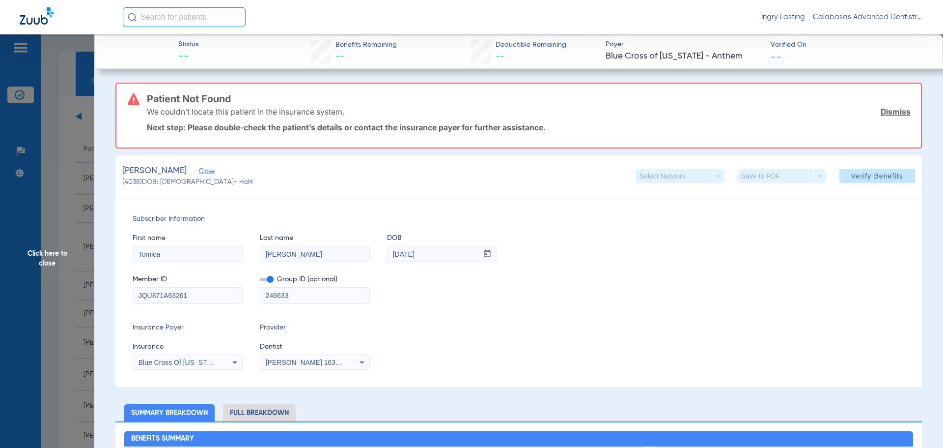
click at [149, 291] on input "JQU871A63261" at bounding box center [187, 295] width 109 height 16
click at [150, 291] on input "JQU871A63261" at bounding box center [187, 295] width 109 height 16
type input "871A63261"
click at [271, 280] on span at bounding box center [267, 279] width 14 height 3
click at [260, 281] on input "checkbox" at bounding box center [260, 281] width 0 height 0
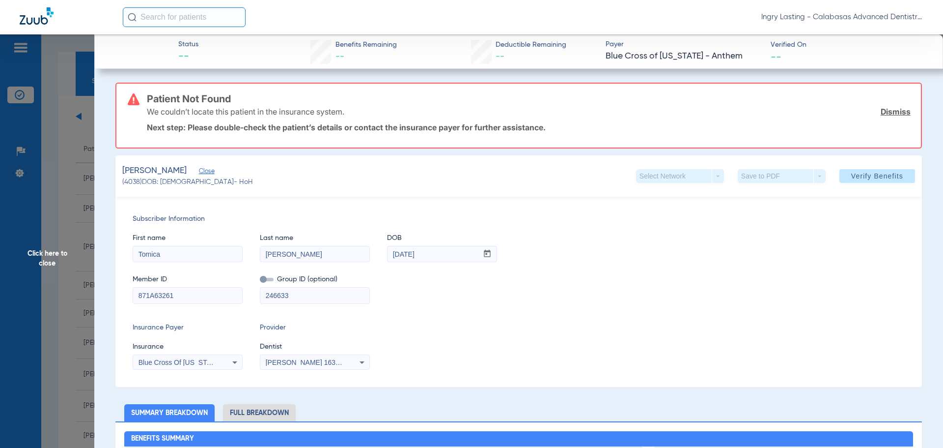
click at [299, 370] on div "Subscriber Information First name Tomica Last name Woods-Wright DOB mm / dd / y…" at bounding box center [518, 292] width 807 height 190
click at [300, 366] on div "[PERSON_NAME] 1639402225" at bounding box center [314, 362] width 109 height 12
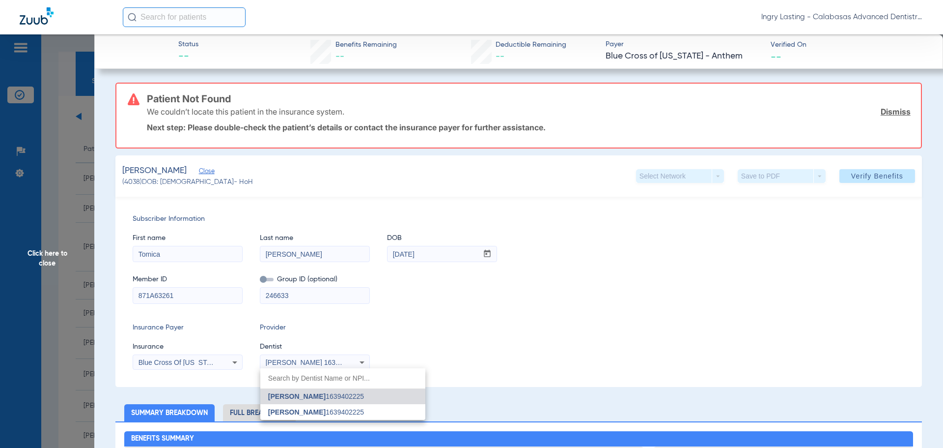
click at [321, 398] on span "[PERSON_NAME]" at bounding box center [296, 396] width 57 height 8
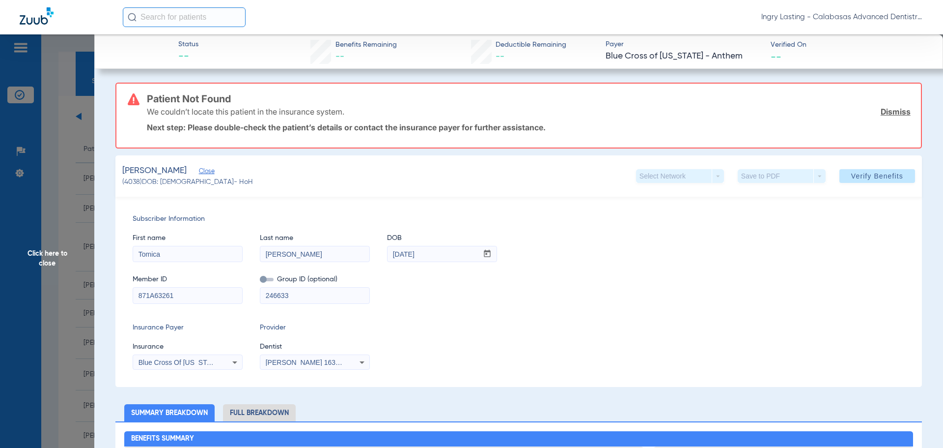
click at [223, 359] on div "Blue Cross Of [US_STATE] - Anthem" at bounding box center [187, 362] width 109 height 12
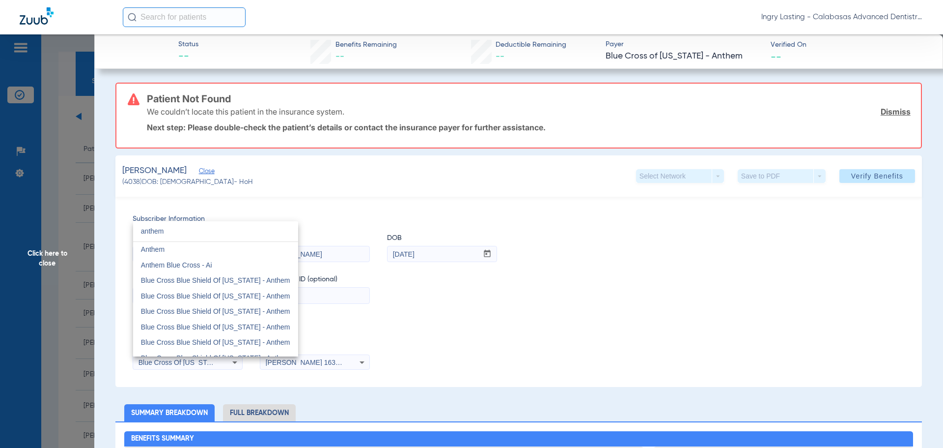
type input "anthem"
click at [162, 254] on mat-option "Anthem" at bounding box center [215, 250] width 165 height 16
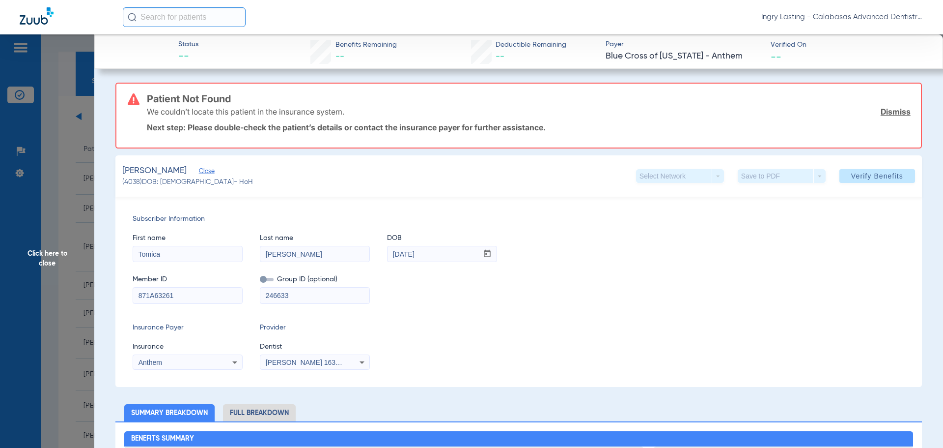
click at [207, 366] on div "Anthem" at bounding box center [187, 362] width 109 height 12
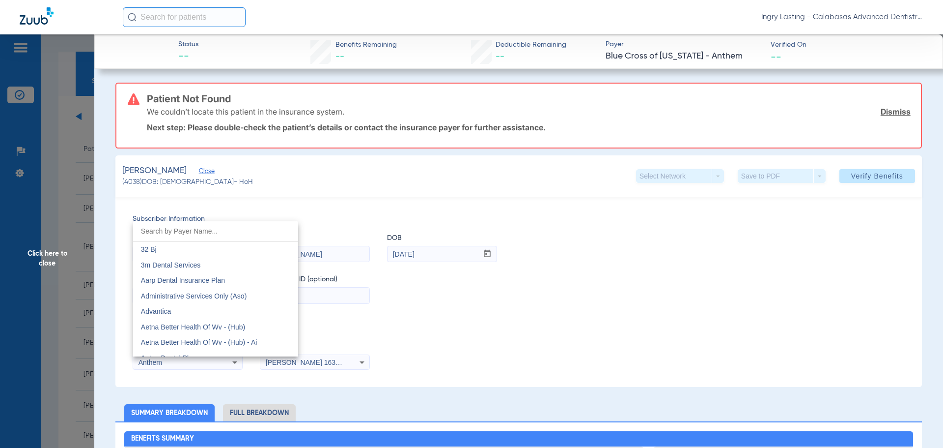
scroll to position [288, 0]
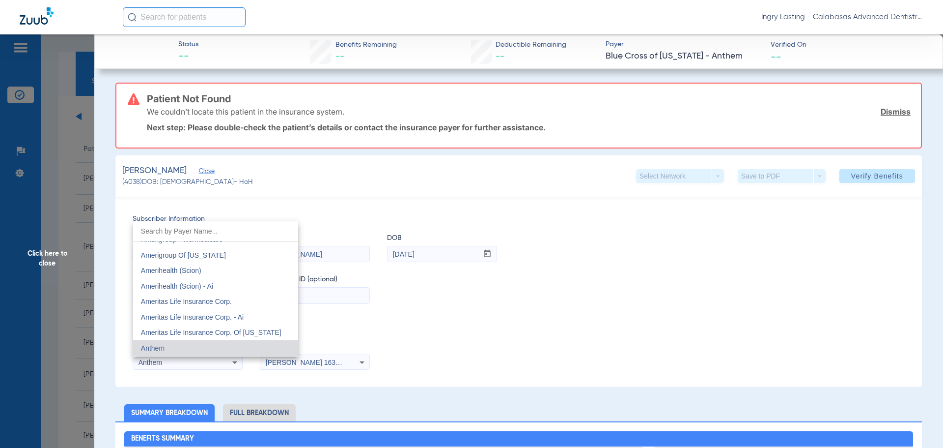
click at [427, 310] on div at bounding box center [471, 224] width 943 height 448
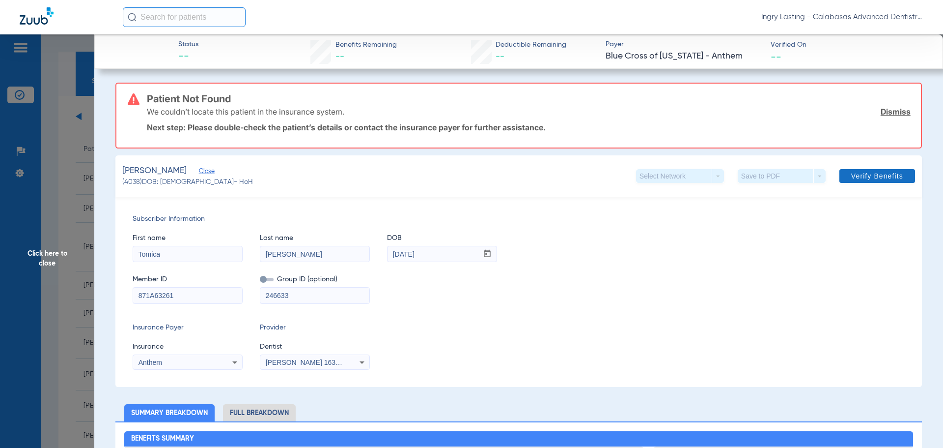
click at [843, 168] on span at bounding box center [878, 176] width 76 height 24
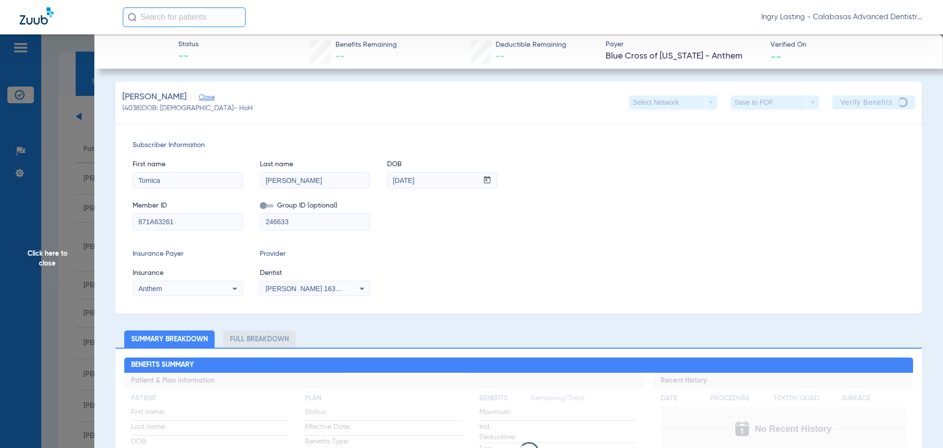
scroll to position [0, 0]
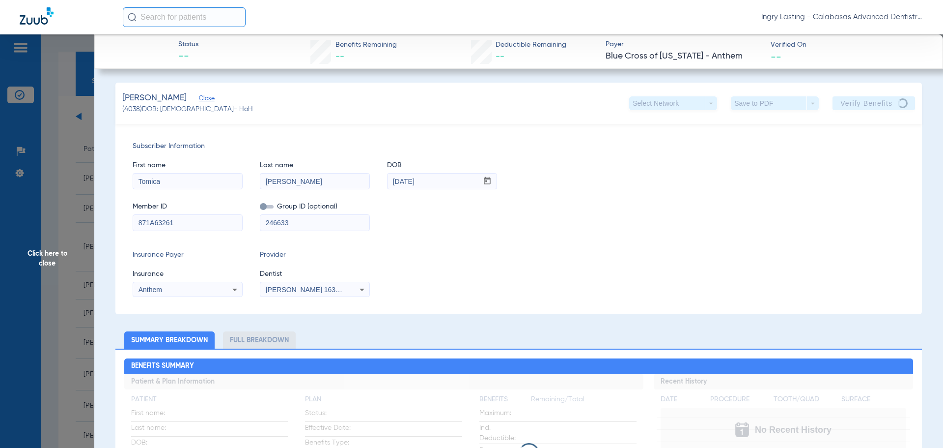
click at [847, 103] on app-verify-button "Verify Benefits" at bounding box center [874, 103] width 83 height 14
click at [851, 101] on app-verify-button "Verify Benefits" at bounding box center [874, 103] width 83 height 14
click at [792, 130] on div "Subscriber Information First name Tomica Last name Woods-Wright DOB mm / dd / y…" at bounding box center [518, 219] width 807 height 190
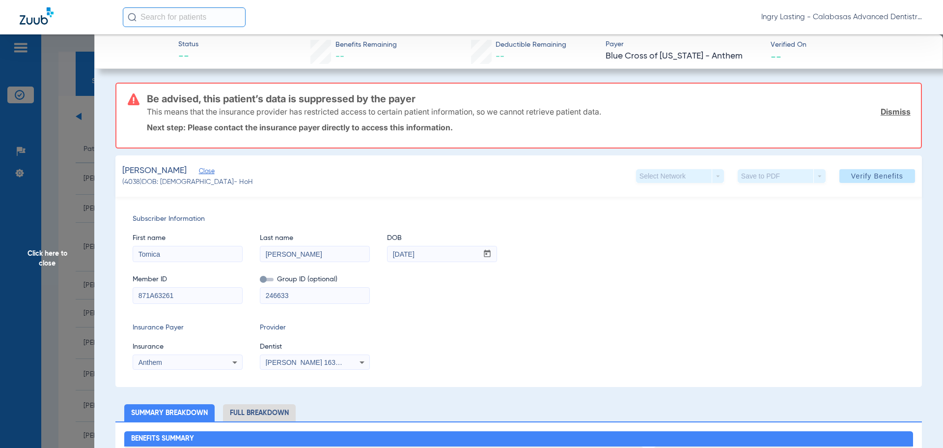
click at [288, 252] on input "Woods-Wright" at bounding box center [314, 254] width 109 height 16
type input "Woods Wright"
click at [894, 172] on span "Verify Benefits" at bounding box center [878, 176] width 52 height 8
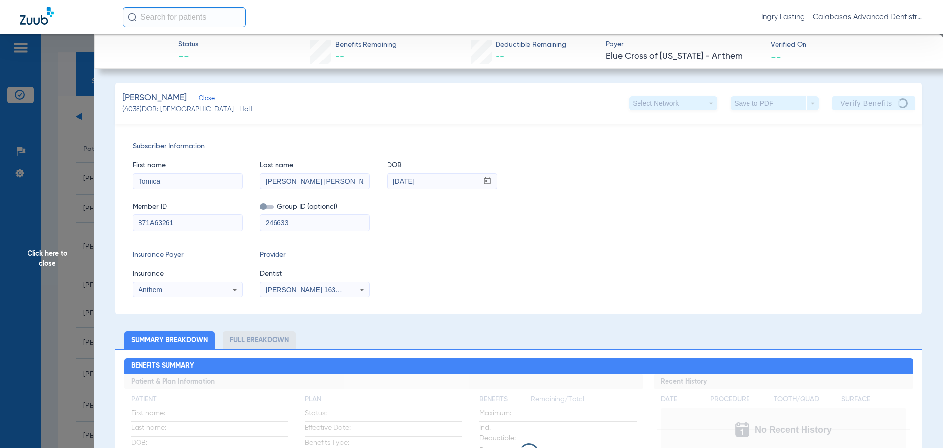
click at [861, 107] on app-verify-button "Verify Benefits" at bounding box center [874, 103] width 83 height 14
click at [875, 105] on app-verify-button "Verify Benefits" at bounding box center [874, 103] width 83 height 14
click at [413, 203] on div "Member ID 871A63261 Group ID (optional) 246633" at bounding box center [519, 212] width 772 height 38
click at [851, 95] on div "Woods-Wright, Tomica Close (4038) DOB: 02/26/1969 - HoH Select Network arrow_dr…" at bounding box center [518, 103] width 807 height 41
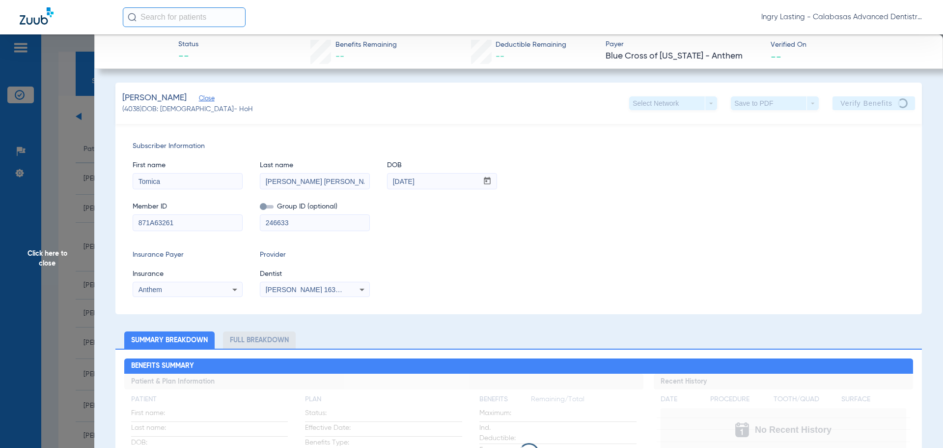
click at [854, 103] on app-verify-button "Verify Benefits" at bounding box center [874, 103] width 83 height 14
click at [630, 188] on div "First name Tomica Last name Woods Wright DOB mm / dd / yyyy 02/26/1969" at bounding box center [519, 170] width 772 height 38
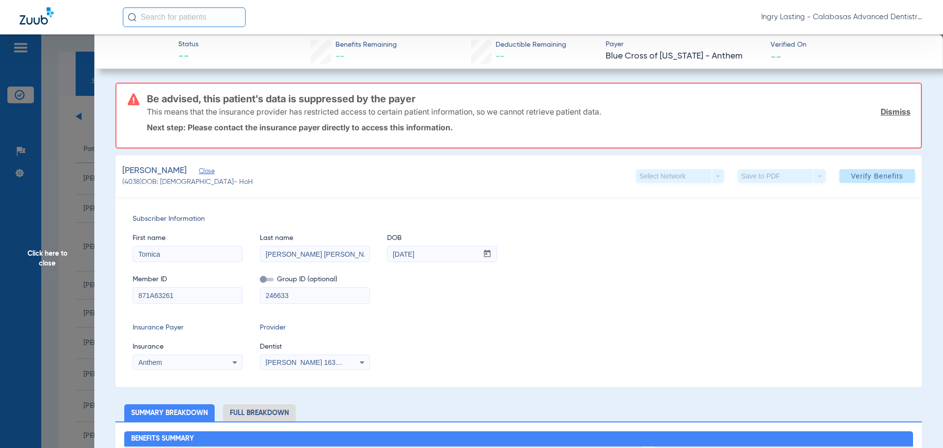
click at [78, 136] on span "Click here to close" at bounding box center [47, 258] width 94 height 448
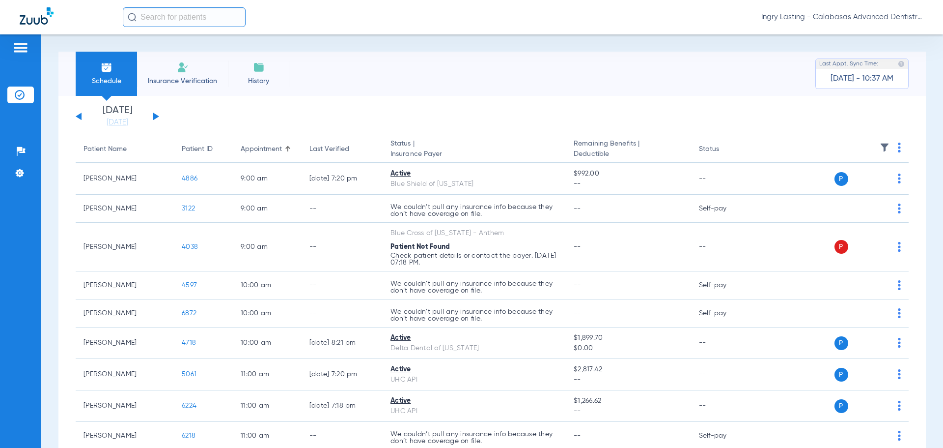
click at [825, 23] on div "Ingry Lasting - Calabasas Advanced Dentistry" at bounding box center [523, 17] width 801 height 20
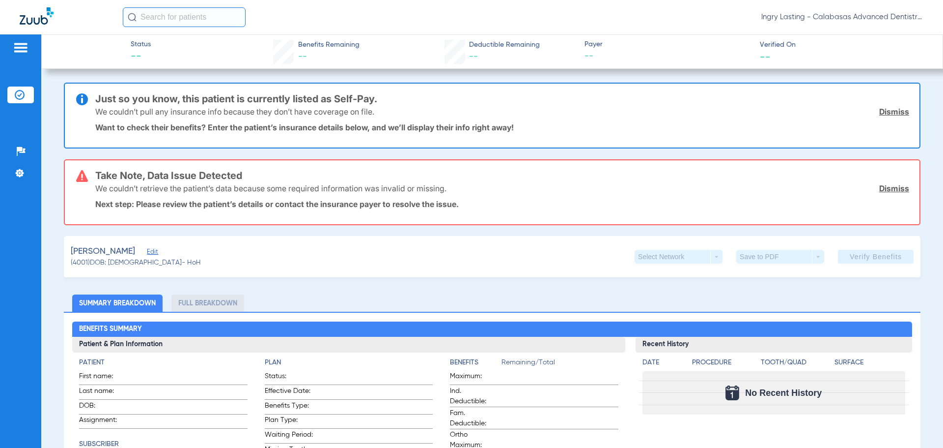
click at [880, 107] on link "Dismiss" at bounding box center [895, 112] width 30 height 10
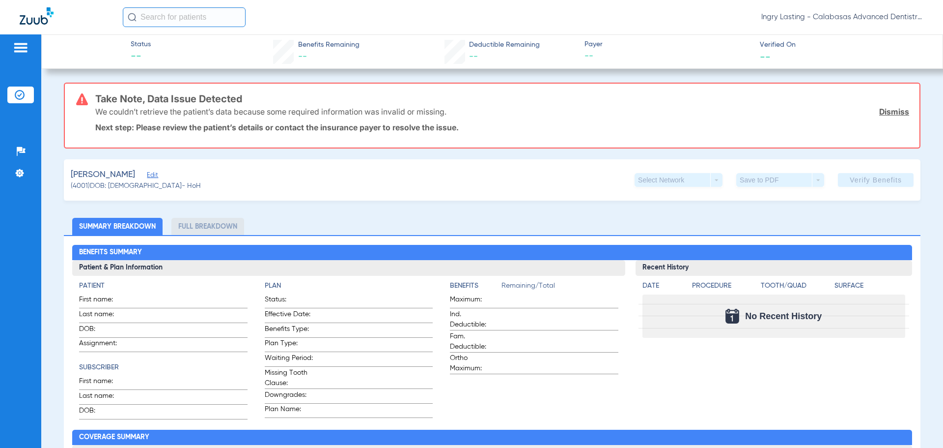
click at [881, 116] on link "Dismiss" at bounding box center [895, 112] width 30 height 10
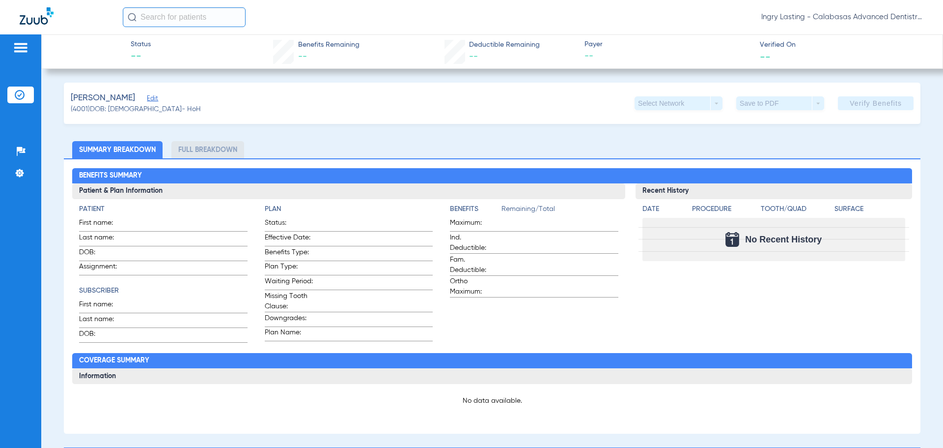
click at [147, 96] on span "Edit" at bounding box center [151, 99] width 9 height 9
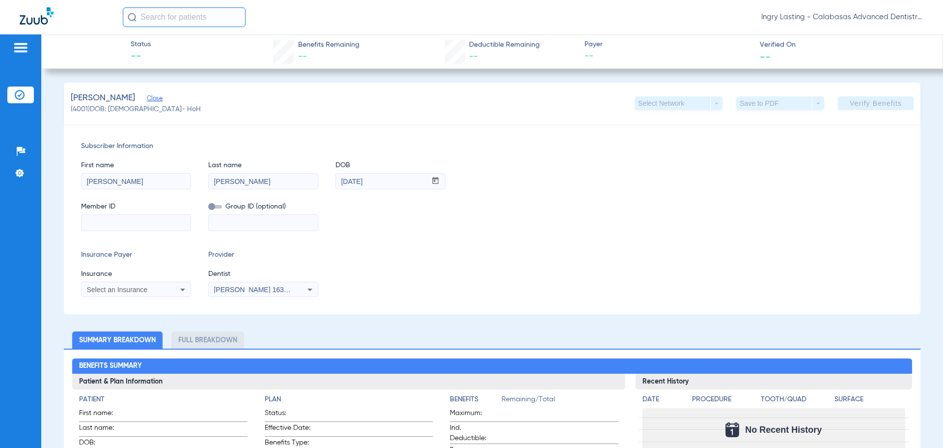
click at [138, 216] on input at bounding box center [136, 223] width 109 height 16
type input "024136612"
click at [155, 277] on span "Insurance" at bounding box center [136, 274] width 110 height 10
click at [155, 284] on div "Select an Insurance" at bounding box center [136, 290] width 109 height 12
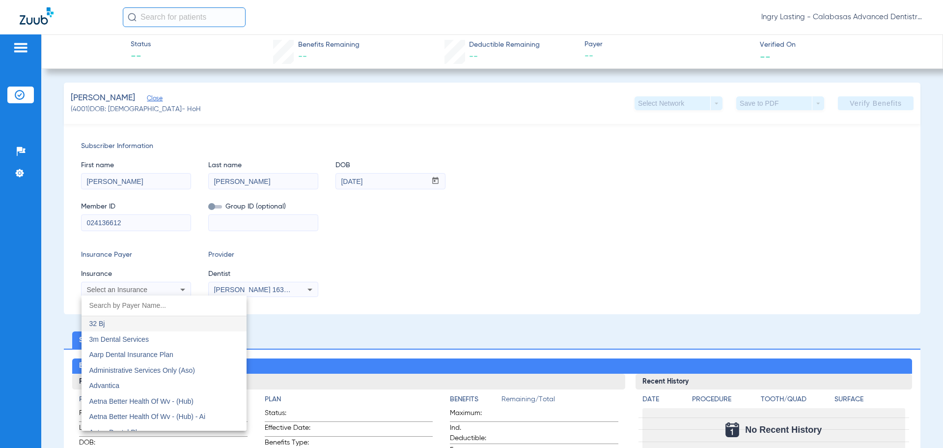
type input "u"
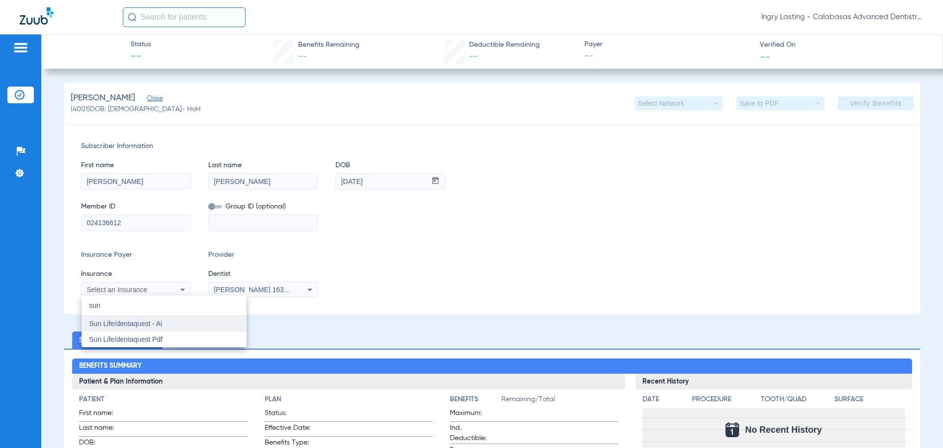
type input "sun"
click at [152, 325] on span "Sun Life/dentaquest - Ai" at bounding box center [125, 323] width 73 height 8
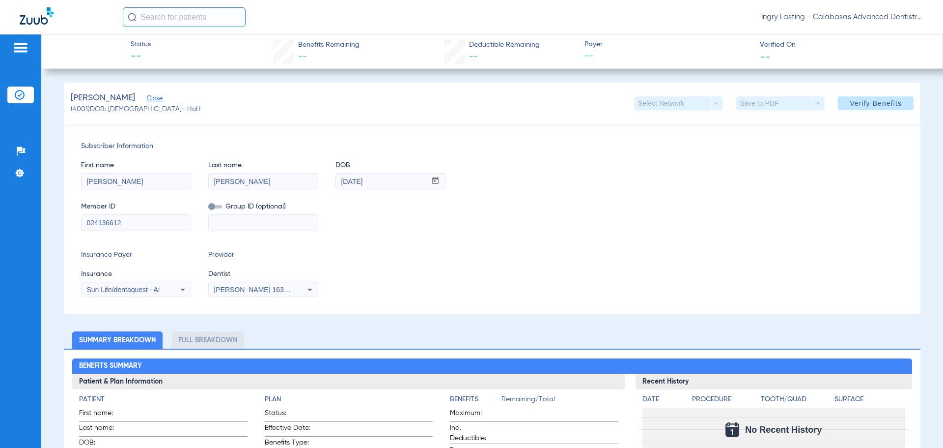
click at [267, 284] on div "[PERSON_NAME] 1639402225" at bounding box center [263, 290] width 109 height 12
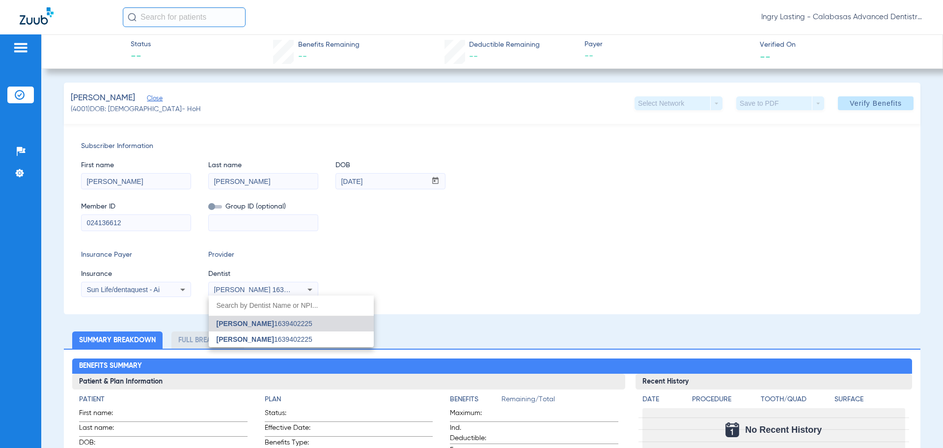
click at [279, 293] on div at bounding box center [471, 224] width 943 height 448
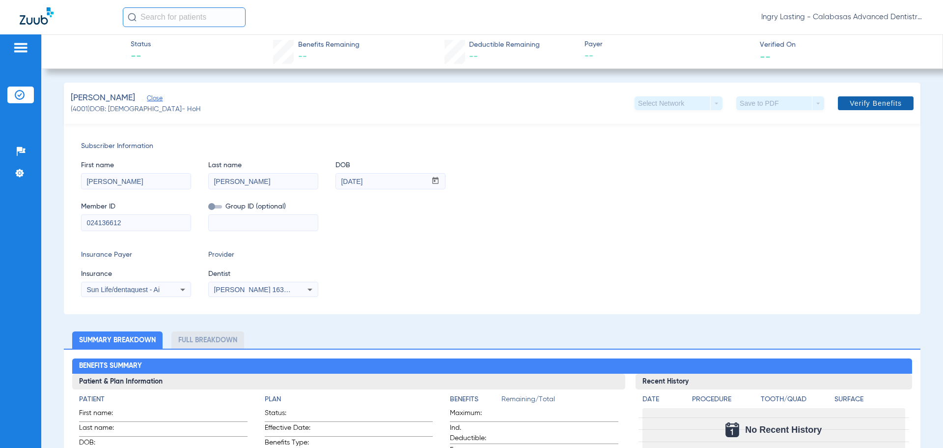
click at [869, 108] on span at bounding box center [876, 103] width 76 height 24
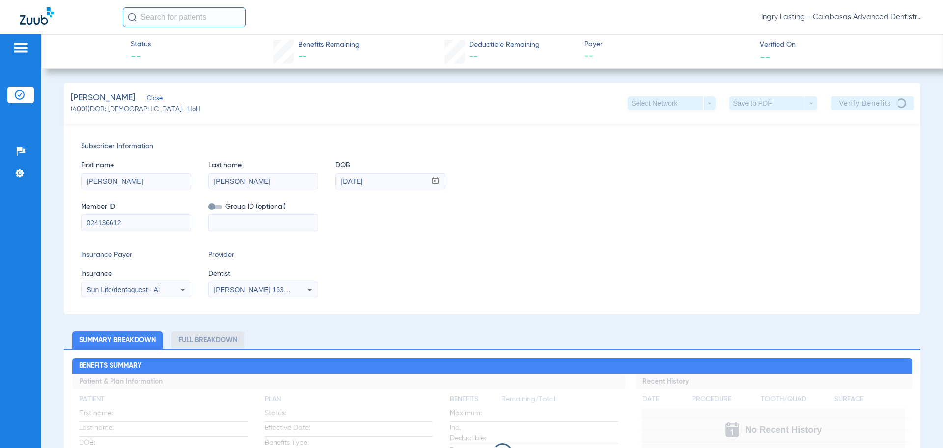
click at [540, 210] on div "Member ID 024136612 Group ID (optional)" at bounding box center [492, 212] width 823 height 38
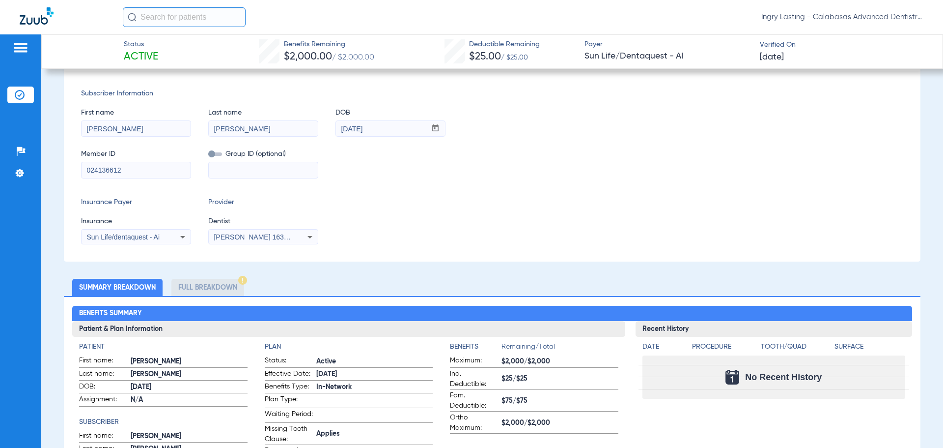
scroll to position [147, 0]
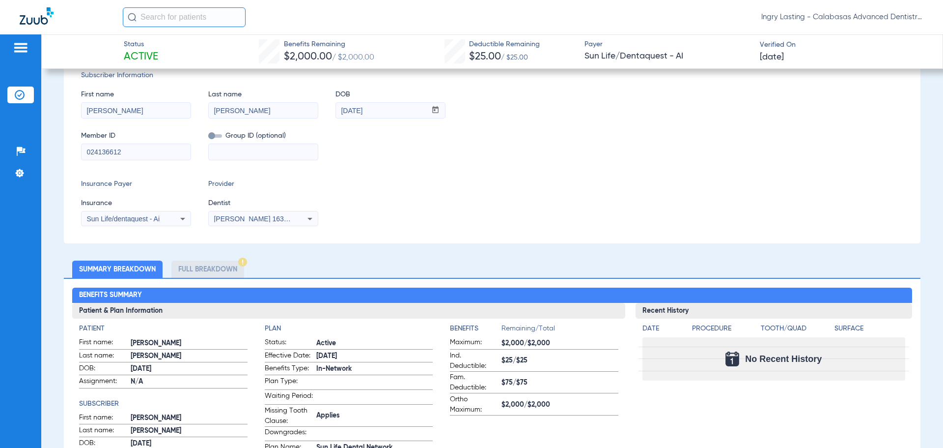
click at [212, 273] on li "Full Breakdown" at bounding box center [207, 268] width 73 height 17
click at [210, 271] on li "Full Breakdown" at bounding box center [207, 268] width 73 height 17
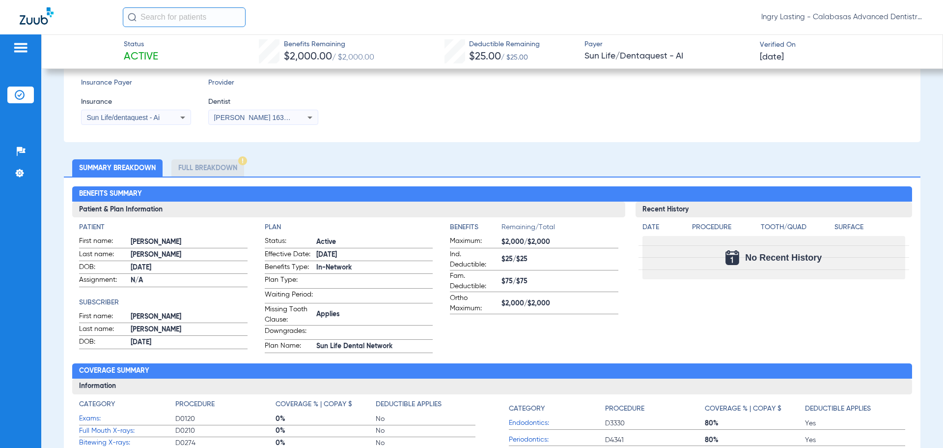
scroll to position [246, 0]
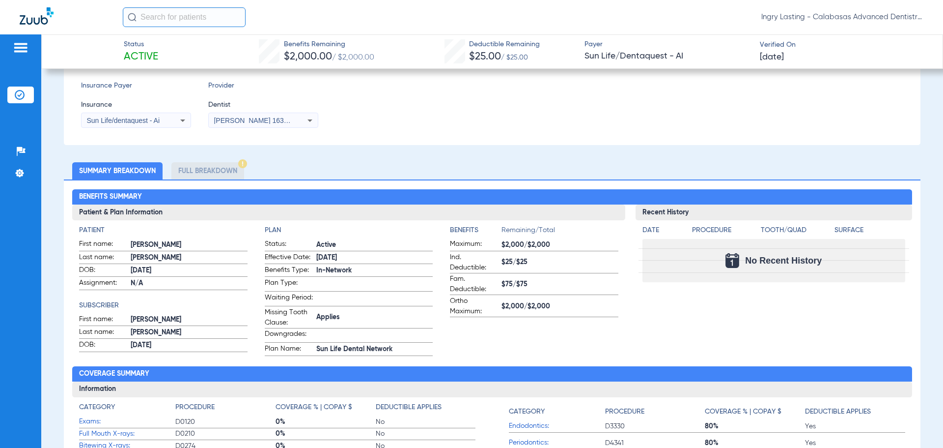
click at [205, 168] on li "Full Breakdown" at bounding box center [207, 170] width 73 height 17
click at [322, 171] on ul "Summary Breakdown Full Breakdown" at bounding box center [492, 170] width 857 height 17
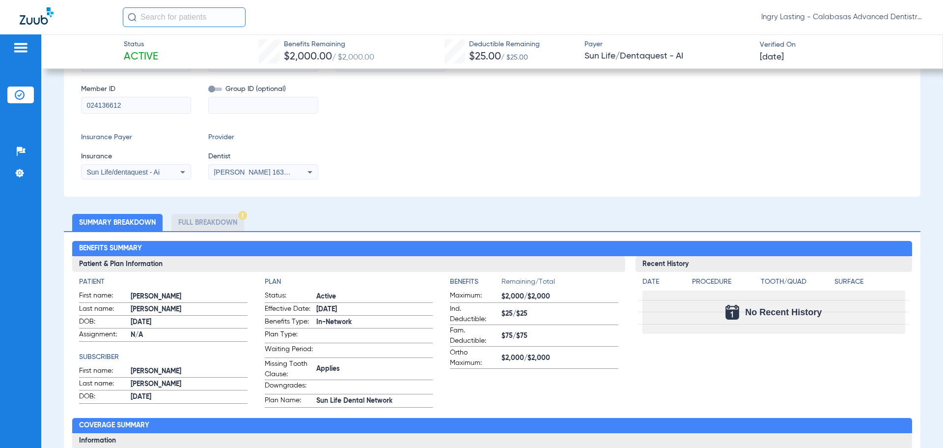
scroll to position [197, 0]
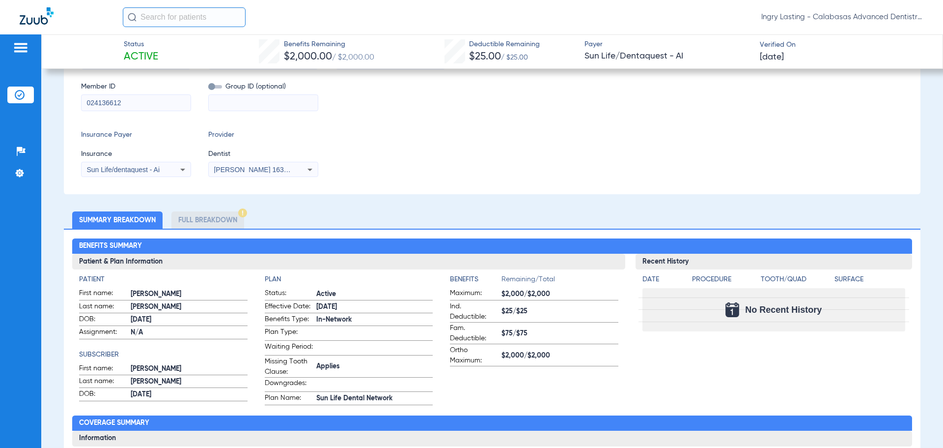
click at [202, 216] on li "Full Breakdown" at bounding box center [207, 219] width 73 height 17
click at [354, 230] on div "Benefits Summary Patient & Plan Information Patient First name: [PERSON_NAME] L…" at bounding box center [492, 410] width 857 height 365
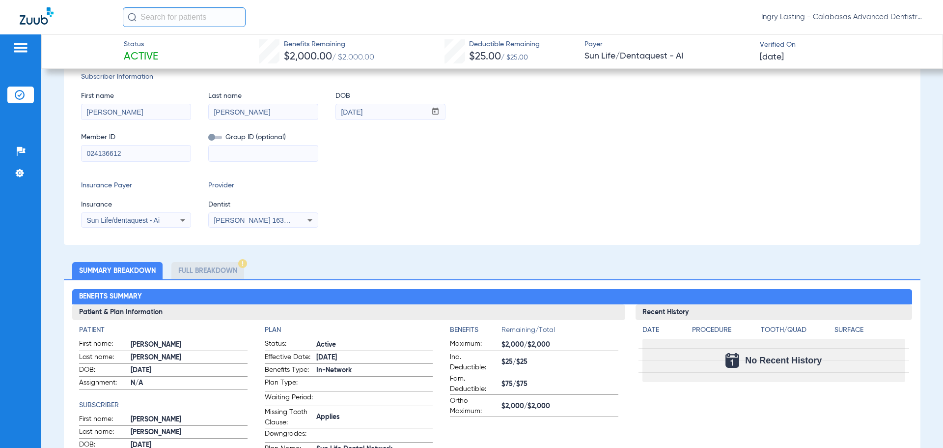
scroll to position [98, 0]
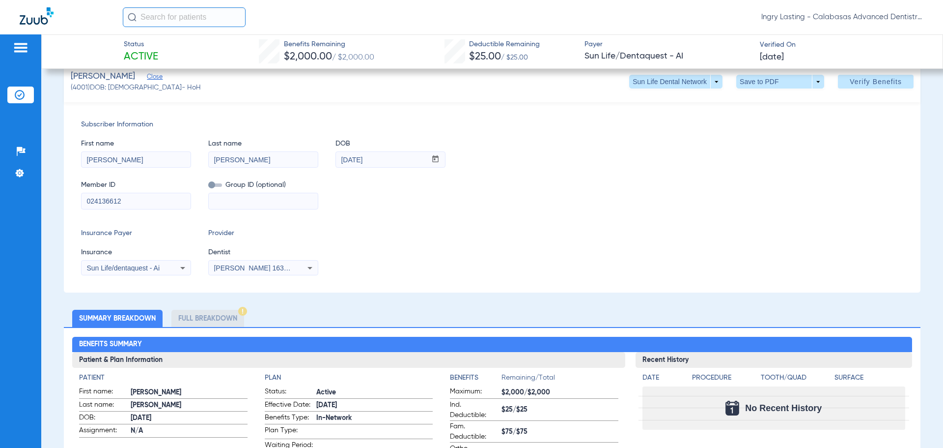
click at [566, 233] on div "Insurance Payer Insurance Sun Life/dentaquest - Ai Provider Dentist [PERSON_NAM…" at bounding box center [492, 251] width 823 height 47
click at [575, 249] on div "Insurance Payer Insurance Sun Life/dentaquest - Ai Provider Dentist [PERSON_NAM…" at bounding box center [492, 251] width 823 height 47
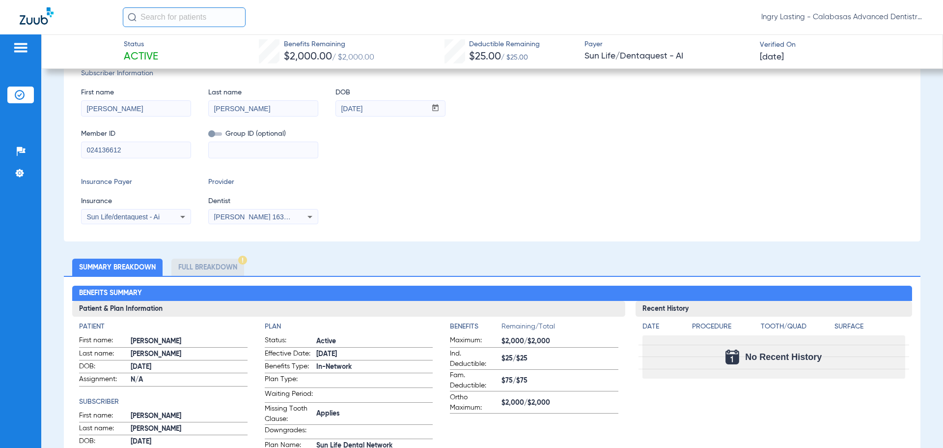
scroll to position [197, 0]
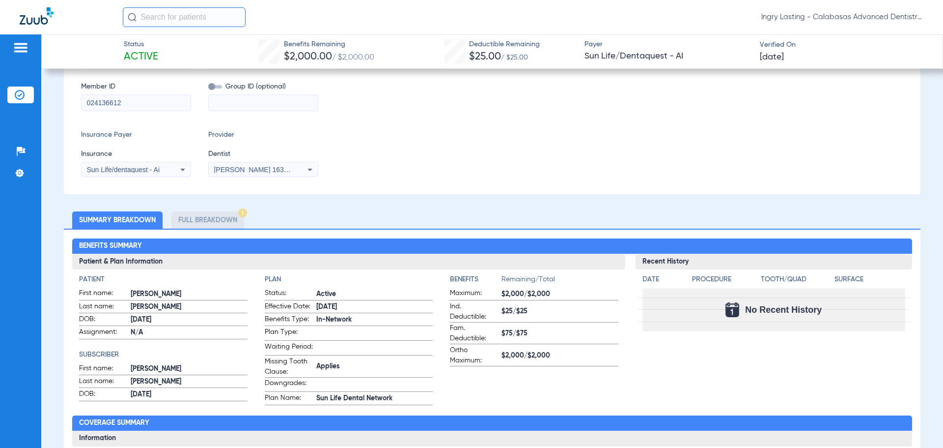
click at [198, 221] on li "Full Breakdown" at bounding box center [207, 219] width 73 height 17
click at [268, 212] on ul "Summary Breakdown Full Breakdown" at bounding box center [492, 219] width 857 height 17
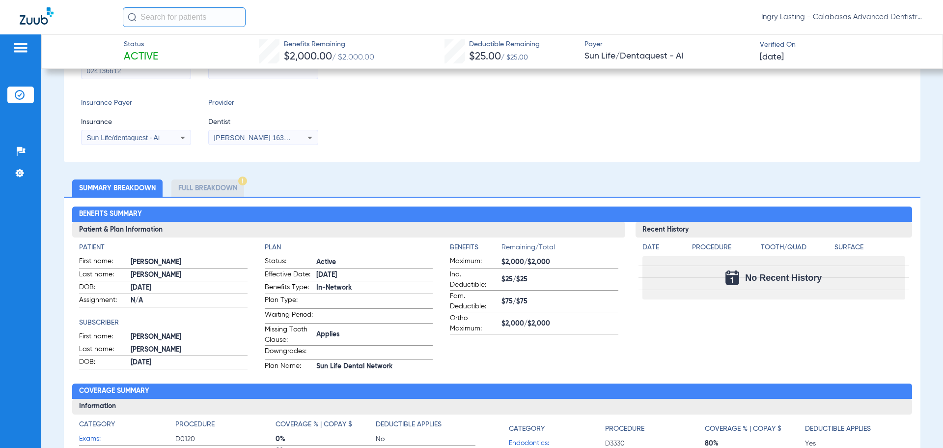
scroll to position [246, 0]
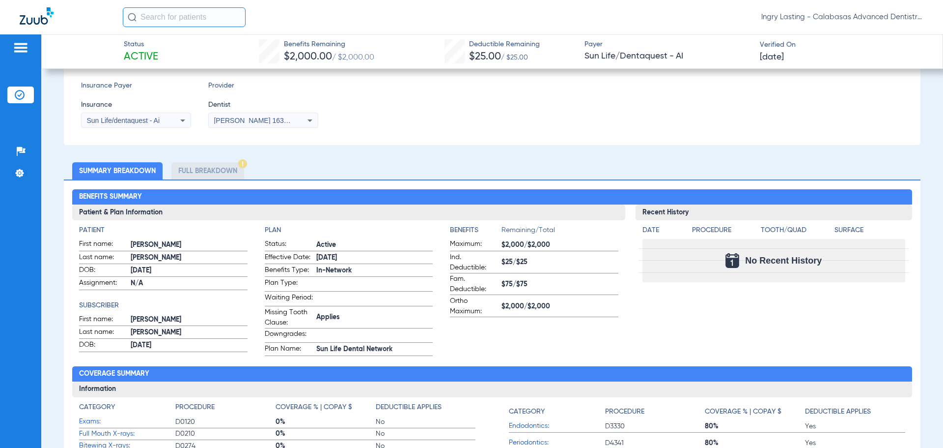
click at [713, 223] on div "Date Procedure Tooth/Quad Surface No Recent History" at bounding box center [774, 251] width 277 height 62
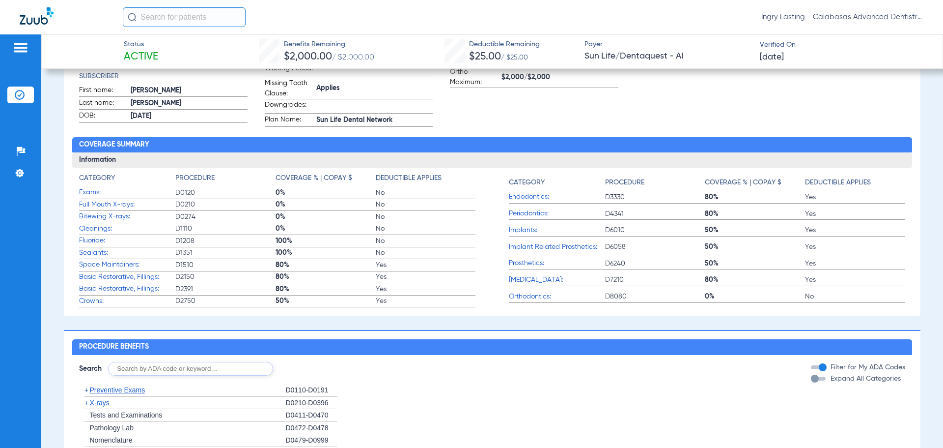
scroll to position [491, 0]
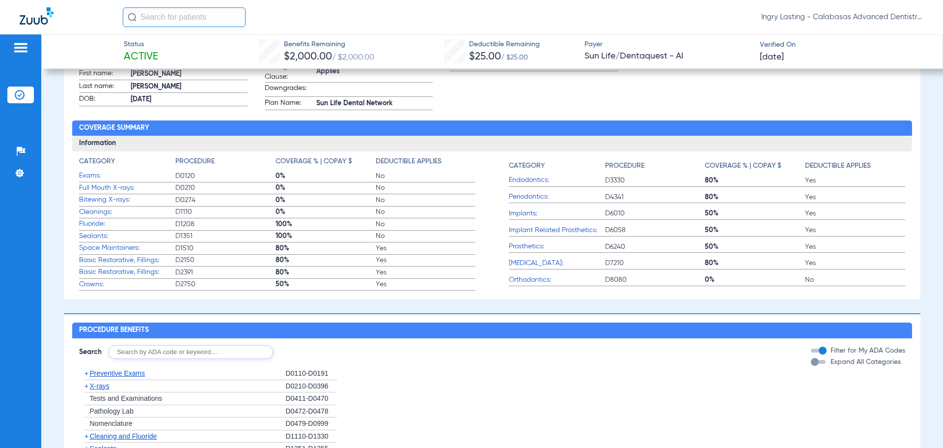
click at [32, 23] on img at bounding box center [37, 15] width 34 height 17
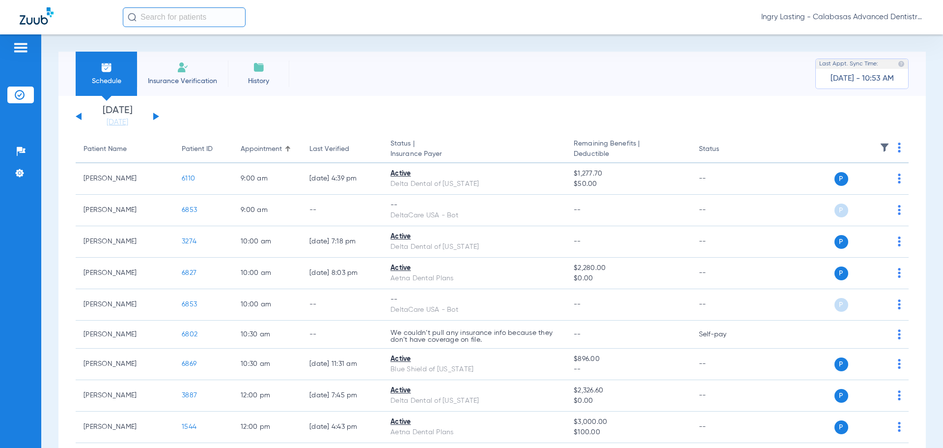
click at [851, 15] on span "Ingry Lasting - Calabasas Advanced Dentistry" at bounding box center [843, 17] width 162 height 10
click at [882, 40] on button "Account Selection" at bounding box center [887, 35] width 71 height 20
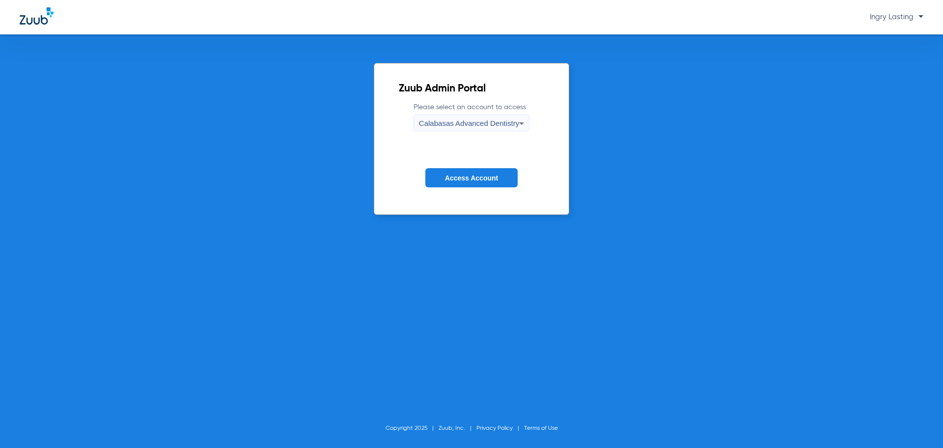
click at [494, 124] on span "Calabasas Advanced Dentistry" at bounding box center [469, 123] width 100 height 8
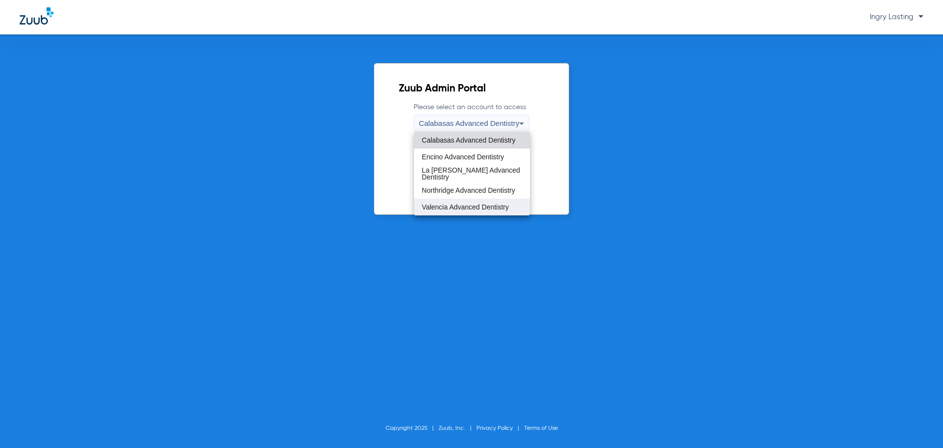
click at [466, 201] on mat-option "Valencia Advanced Dentistry" at bounding box center [472, 207] width 116 height 17
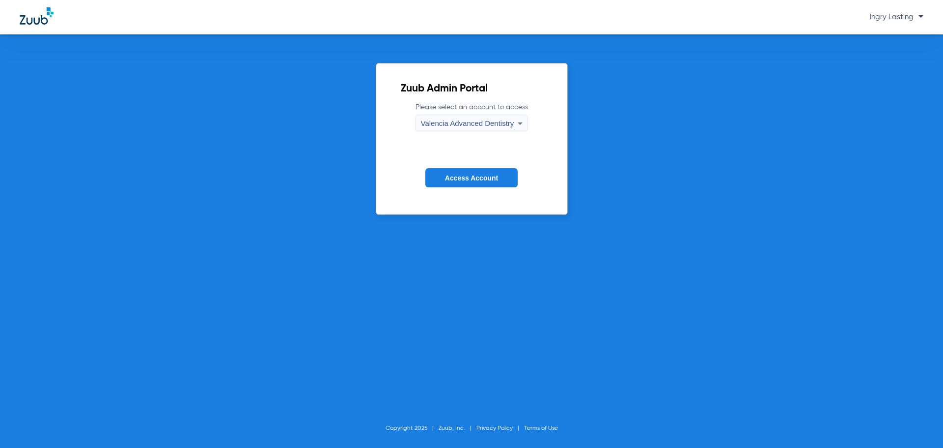
click at [463, 185] on button "Access Account" at bounding box center [472, 177] width 92 height 19
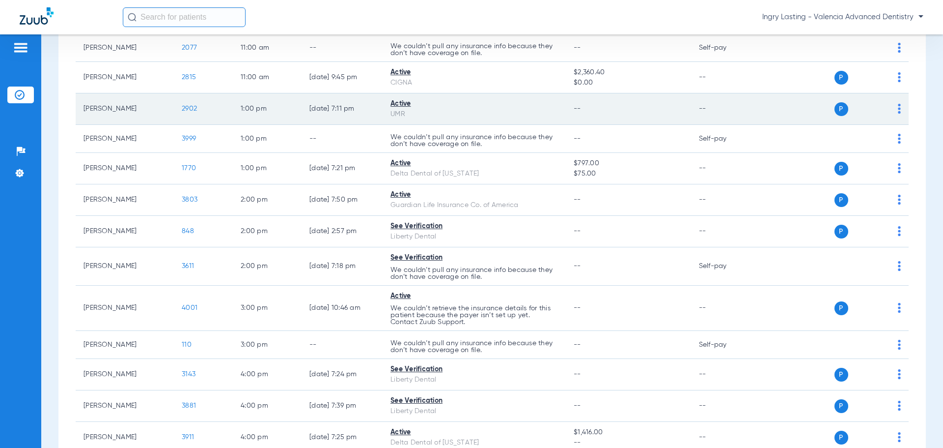
scroll to position [737, 0]
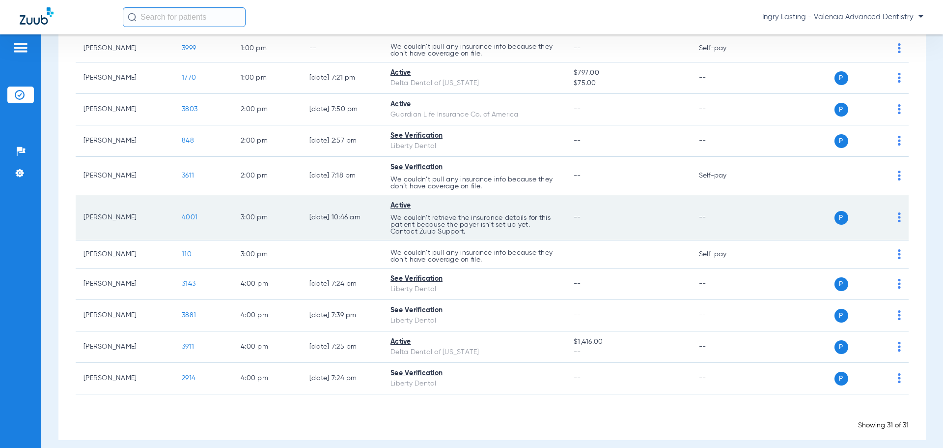
click at [185, 215] on span "4001" at bounding box center [190, 217] width 16 height 7
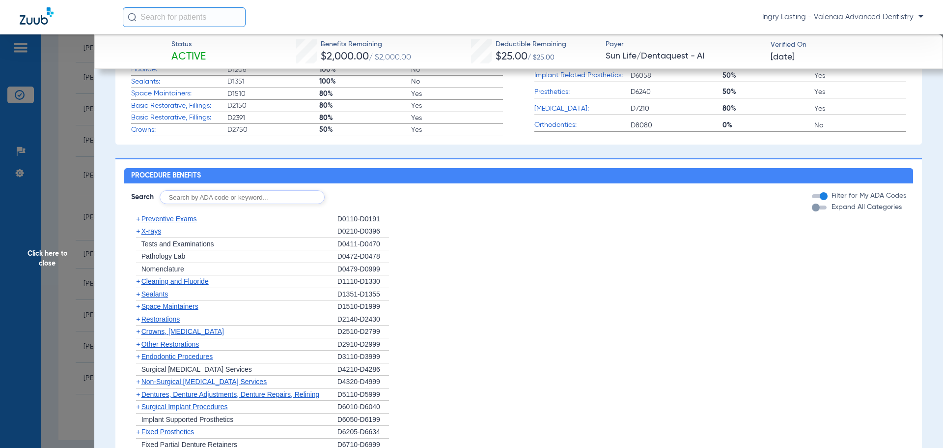
scroll to position [541, 0]
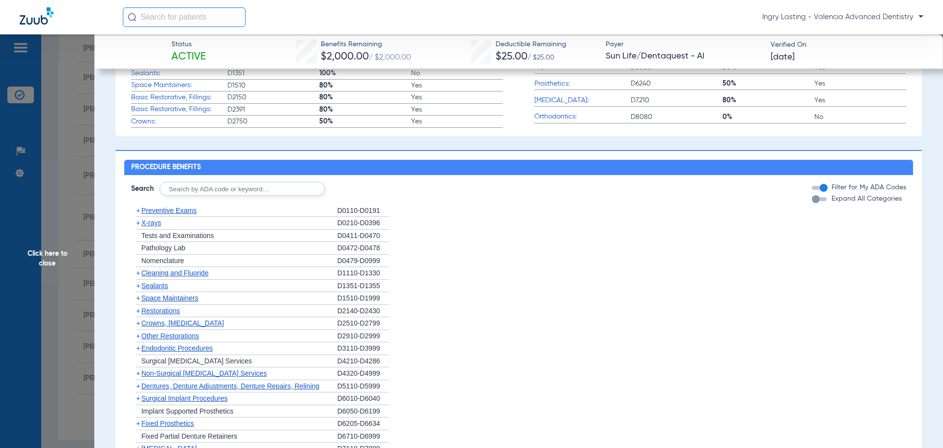
click at [158, 214] on span "Preventive Exams" at bounding box center [170, 210] width 56 height 8
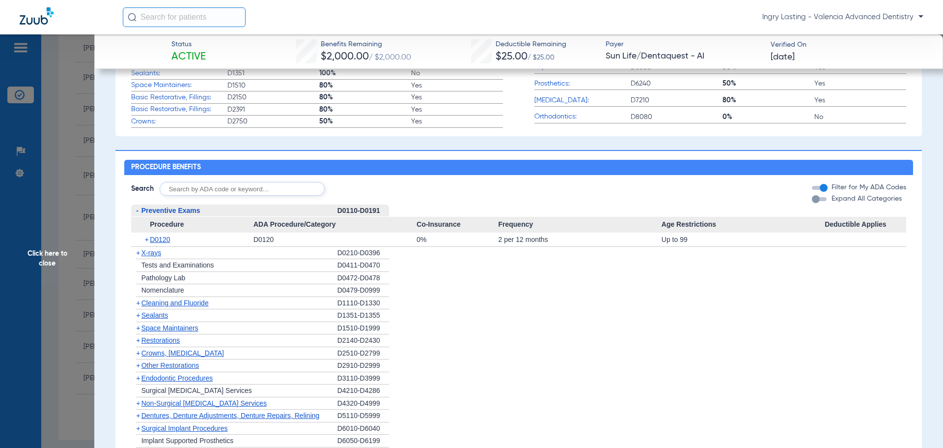
click at [152, 256] on span "X-rays" at bounding box center [152, 253] width 20 height 8
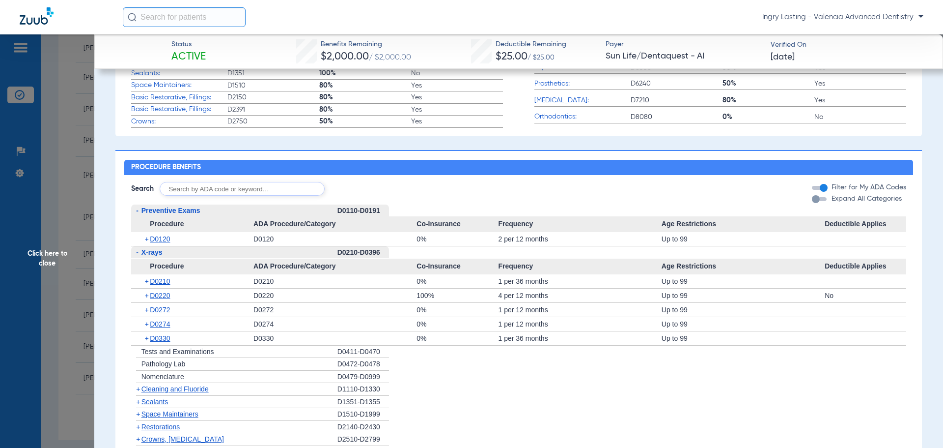
click at [152, 256] on span "X-rays" at bounding box center [152, 252] width 21 height 8
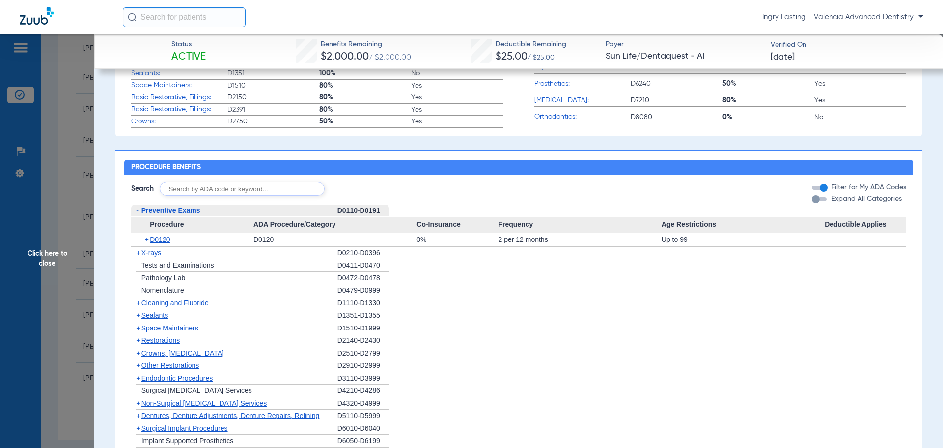
click at [166, 307] on span "Cleaning and Fluoride" at bounding box center [175, 303] width 67 height 8
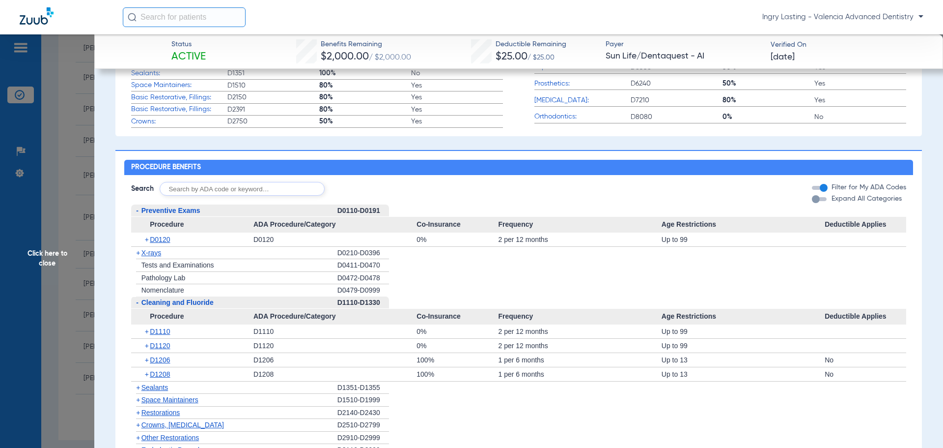
click at [162, 305] on span "Cleaning and Fluoride" at bounding box center [178, 302] width 72 height 8
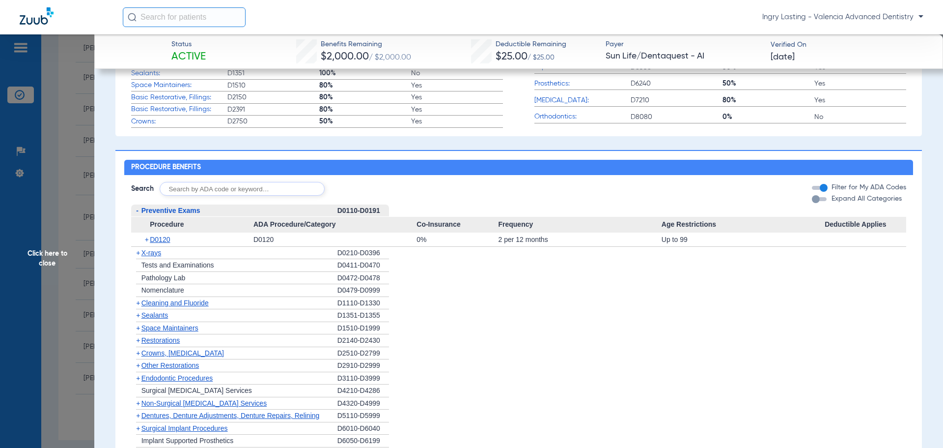
click at [155, 319] on span "Sealants" at bounding box center [155, 315] width 27 height 8
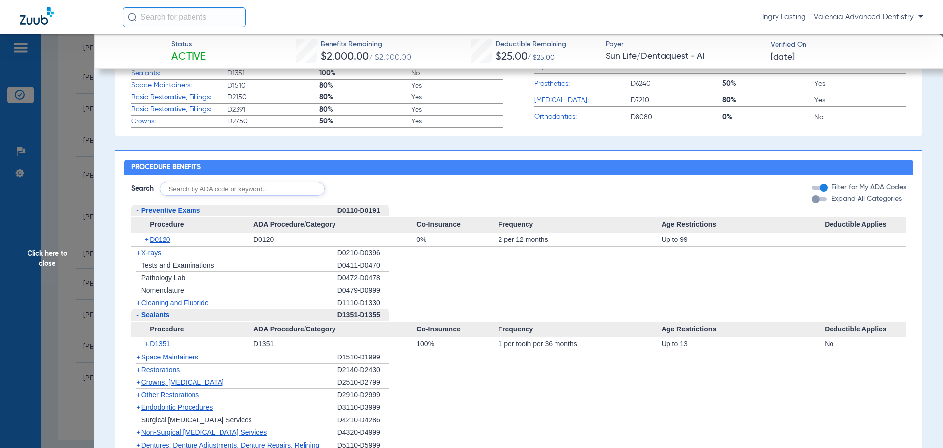
click at [155, 318] on span "Sealants" at bounding box center [156, 315] width 28 height 8
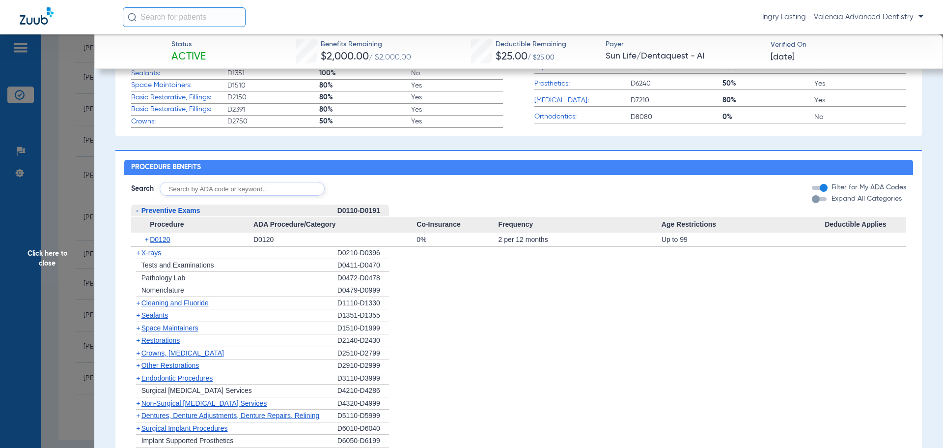
click at [151, 332] on span "Space Maintainers" at bounding box center [170, 328] width 57 height 8
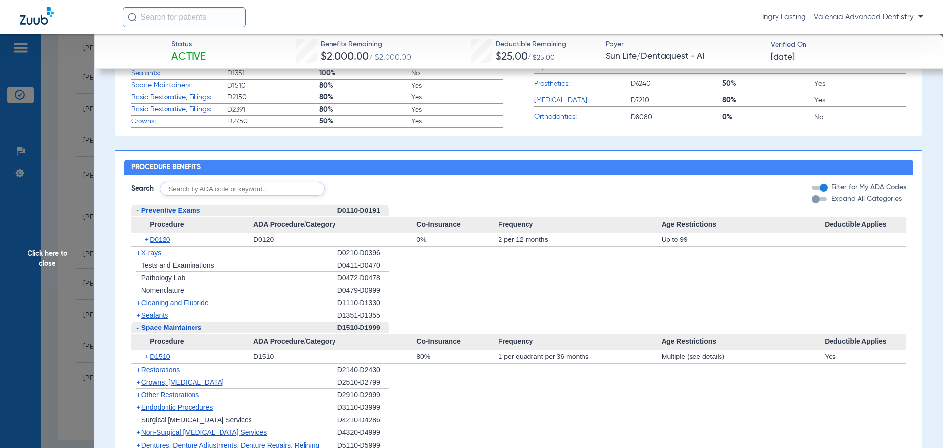
click at [151, 331] on span "Space Maintainers" at bounding box center [172, 327] width 60 height 8
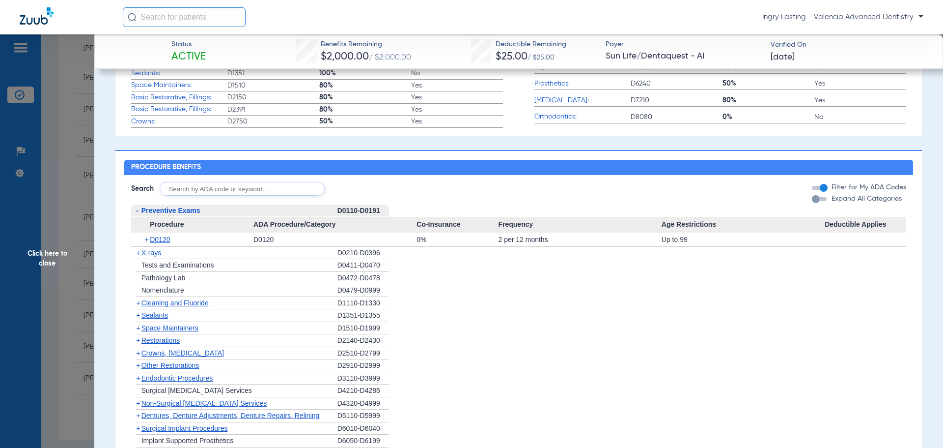
click at [171, 357] on span "Crowns, [MEDICAL_DATA]" at bounding box center [183, 353] width 83 height 8
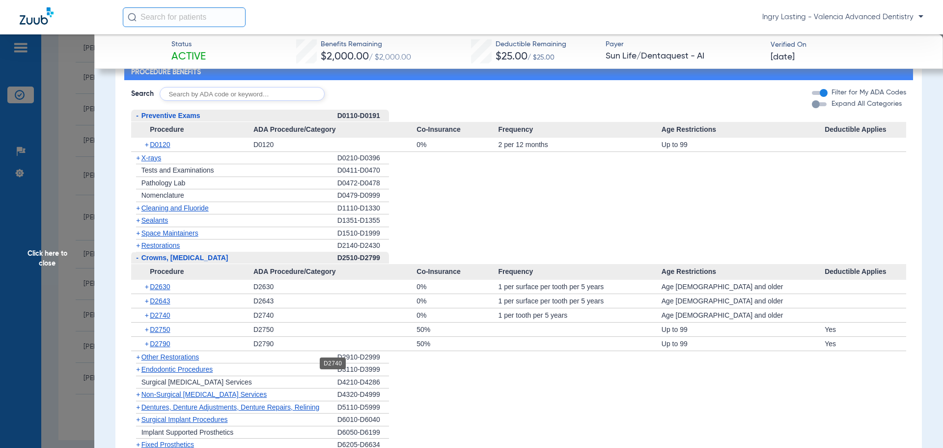
scroll to position [639, 0]
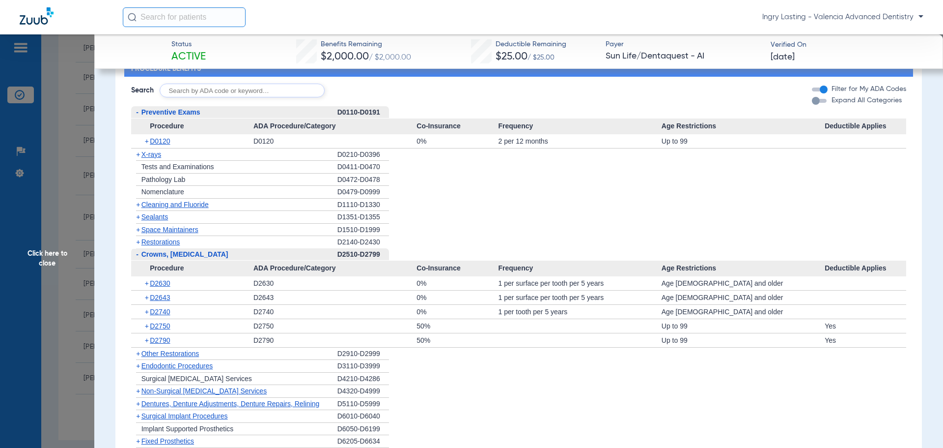
click at [186, 357] on span "Other Restorations" at bounding box center [171, 353] width 58 height 8
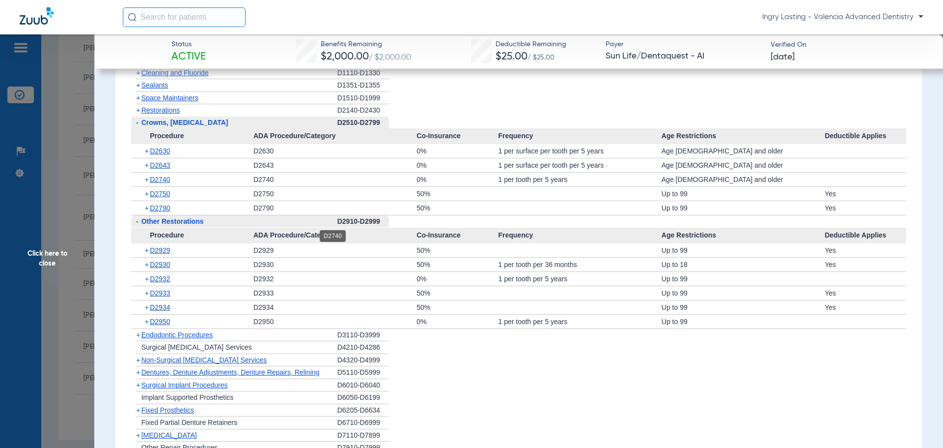
scroll to position [786, 0]
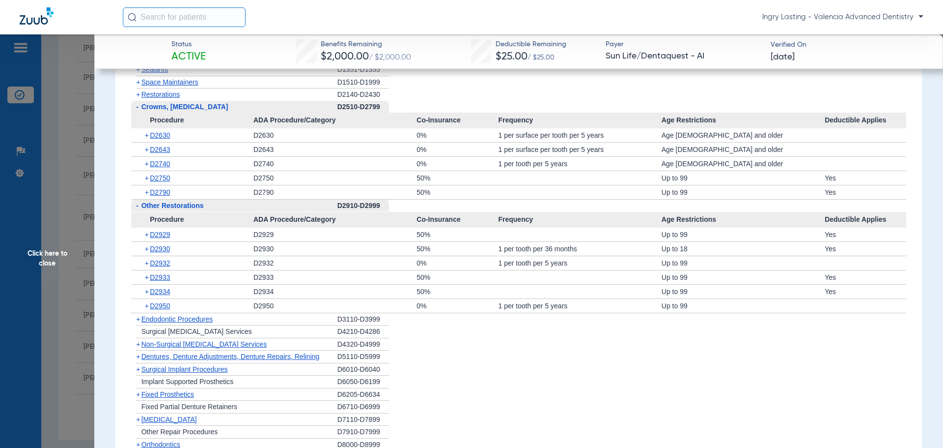
click at [150, 98] on span "Restorations" at bounding box center [161, 94] width 39 height 8
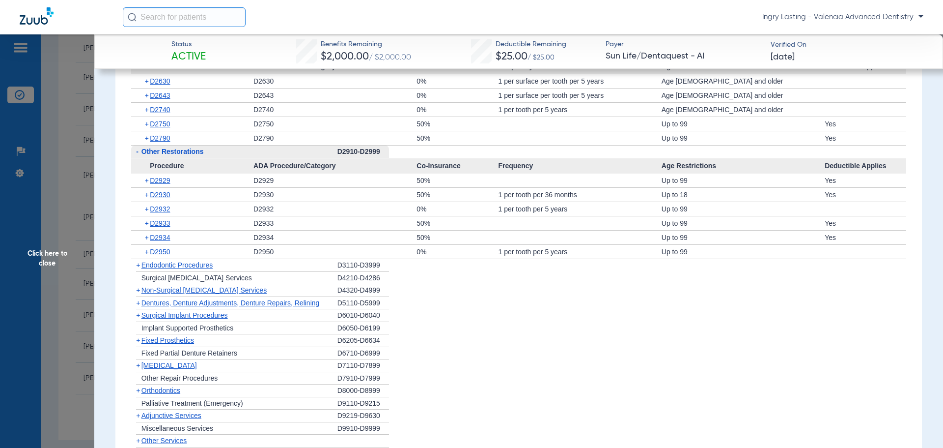
scroll to position [884, 0]
click at [170, 268] on span "Endodontic Procedures" at bounding box center [178, 264] width 72 height 8
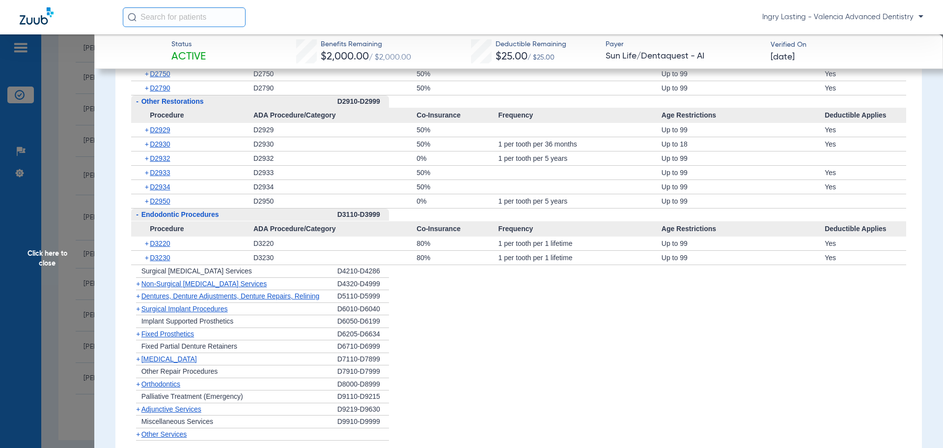
scroll to position [983, 0]
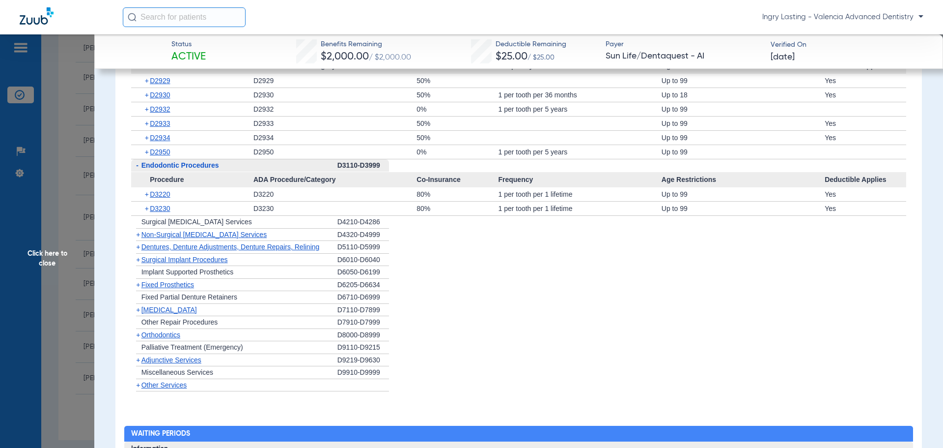
click at [177, 238] on span "Non-Surgical [MEDICAL_DATA] Services" at bounding box center [204, 234] width 125 height 8
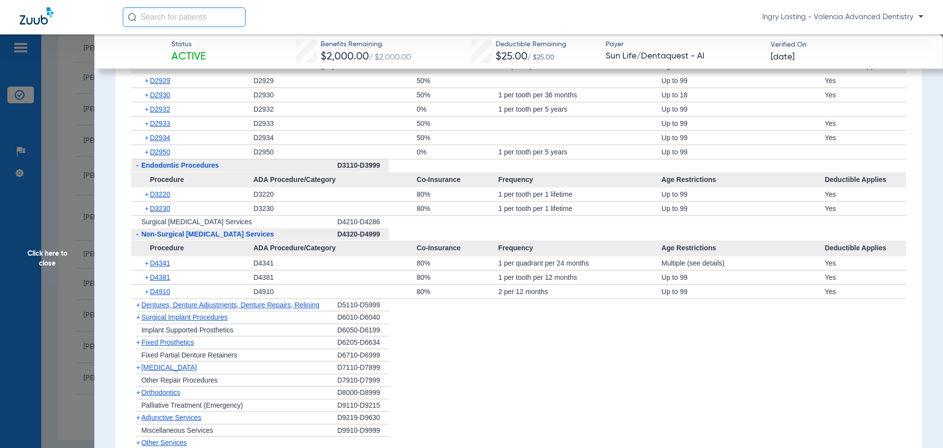
click at [188, 321] on span "Surgical Implant Procedures" at bounding box center [185, 317] width 86 height 8
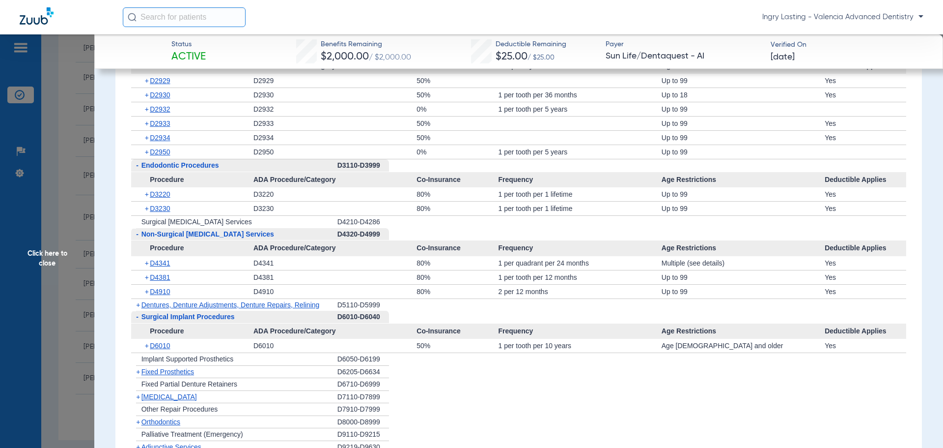
scroll to position [1032, 0]
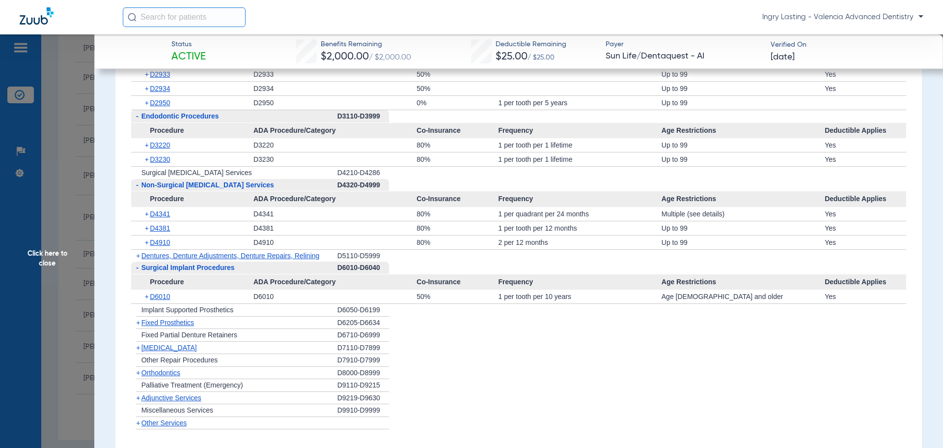
click at [168, 326] on span "Fixed Prosthetics" at bounding box center [168, 322] width 53 height 8
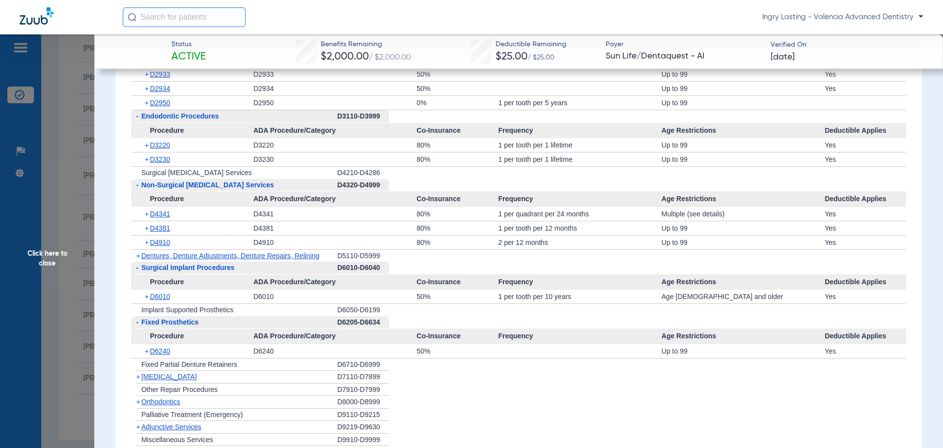
click at [168, 326] on span "Fixed Prosthetics" at bounding box center [170, 322] width 57 height 8
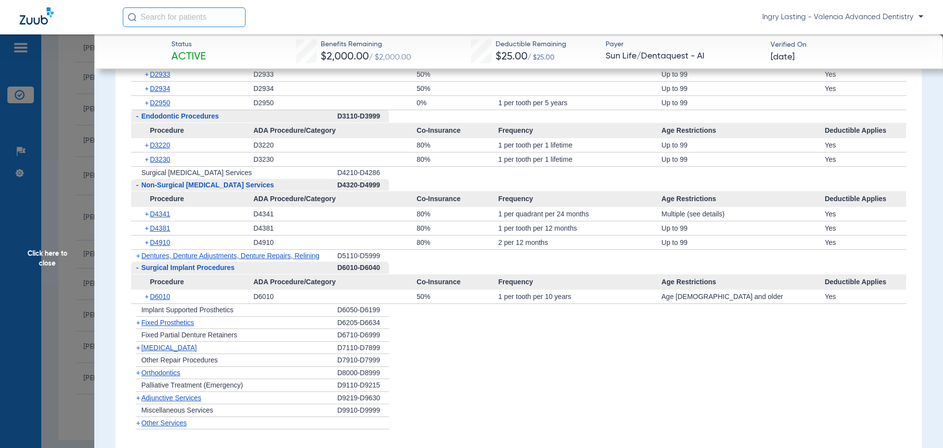
click at [160, 351] on span "[MEDICAL_DATA]" at bounding box center [170, 347] width 56 height 8
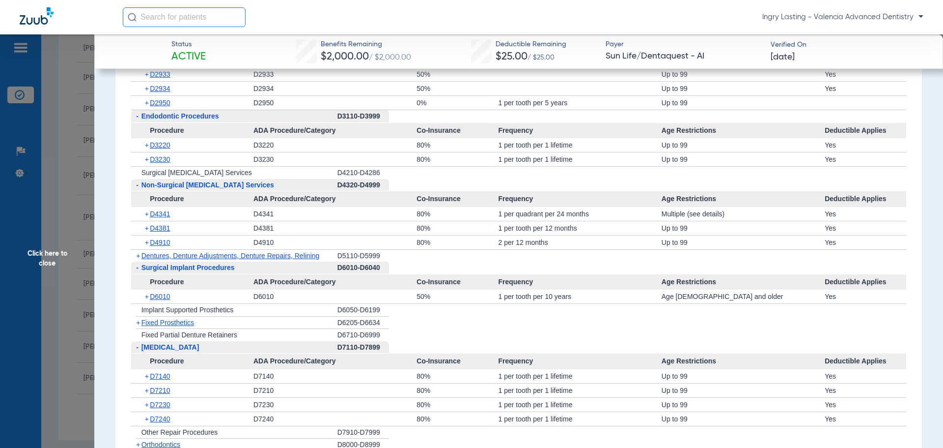
click at [160, 351] on span "[MEDICAL_DATA]" at bounding box center [171, 347] width 58 height 8
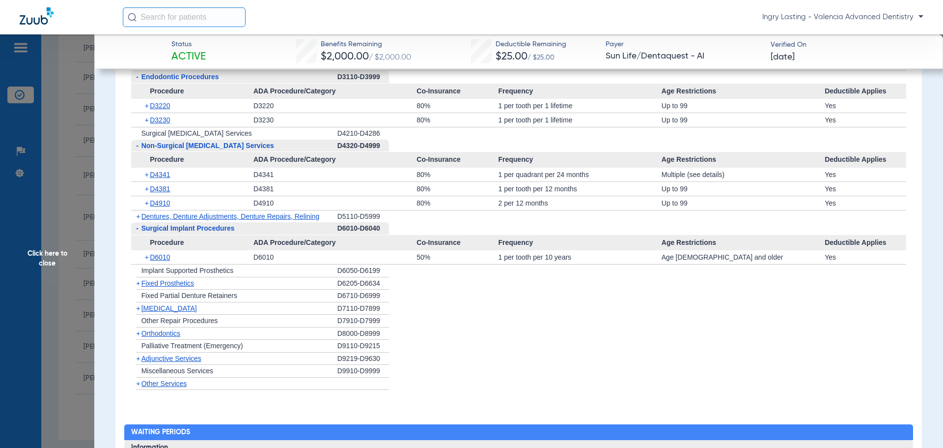
scroll to position [1081, 0]
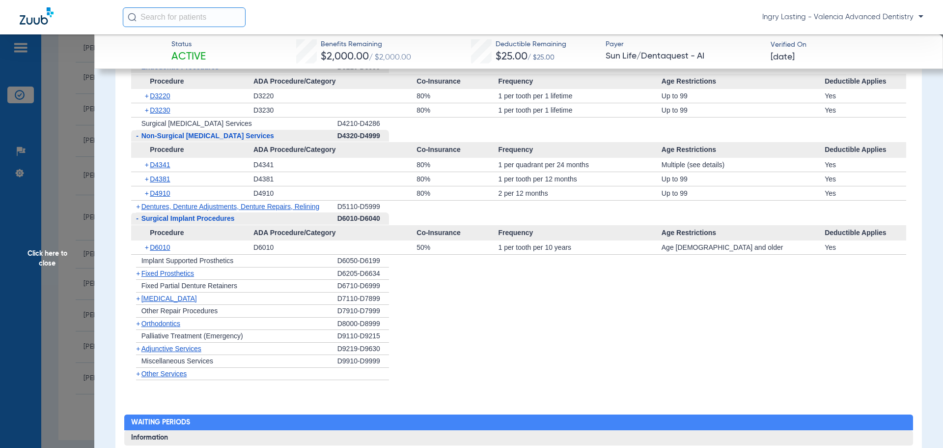
click at [162, 302] on span "[MEDICAL_DATA]" at bounding box center [170, 298] width 56 height 8
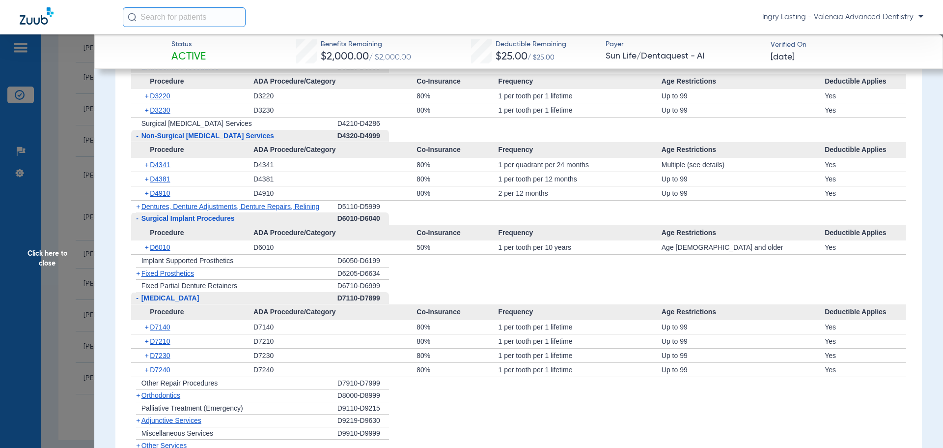
click at [162, 302] on span "[MEDICAL_DATA]" at bounding box center [171, 298] width 58 height 8
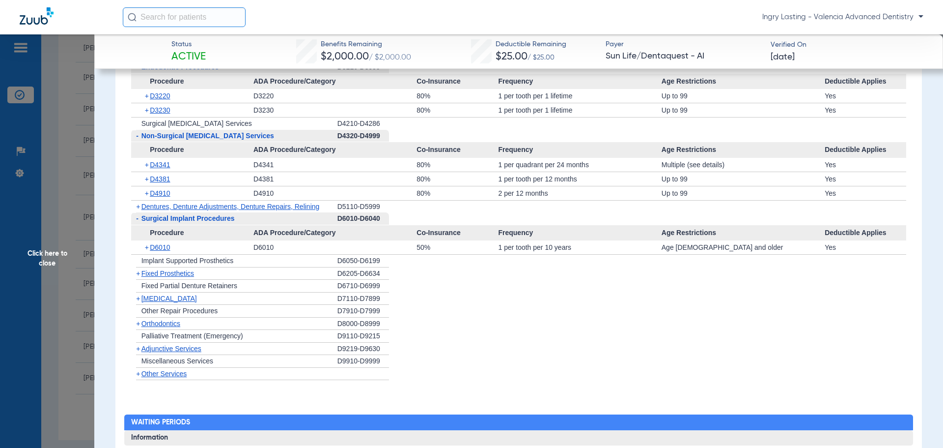
click at [162, 327] on span "Orthodontics" at bounding box center [161, 323] width 39 height 8
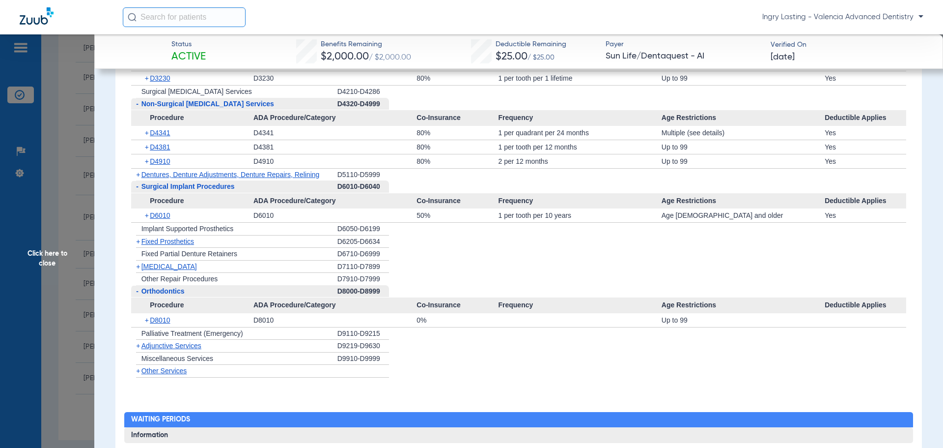
scroll to position [1130, 0]
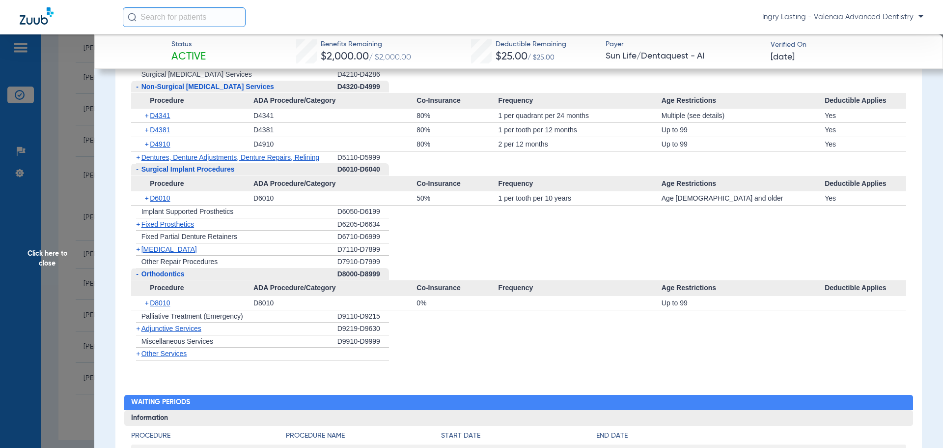
click at [162, 331] on span "Adjunctive Services" at bounding box center [172, 328] width 60 height 8
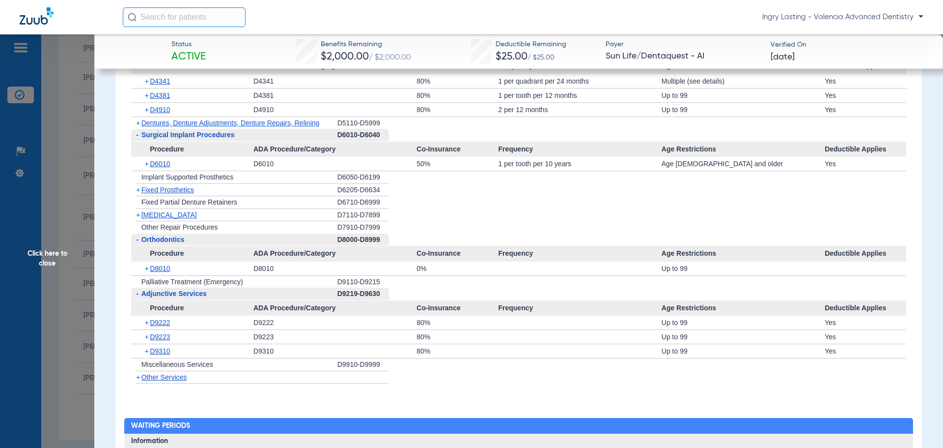
scroll to position [1179, 0]
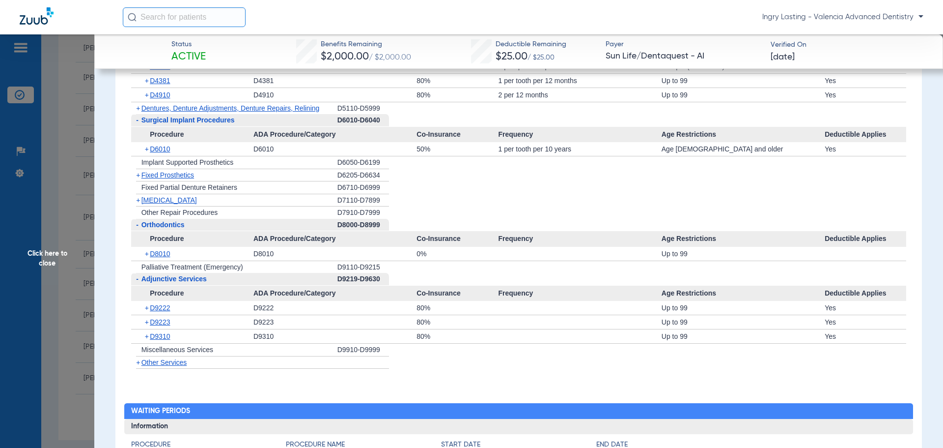
click at [166, 366] on span "Other Services" at bounding box center [165, 362] width 46 height 8
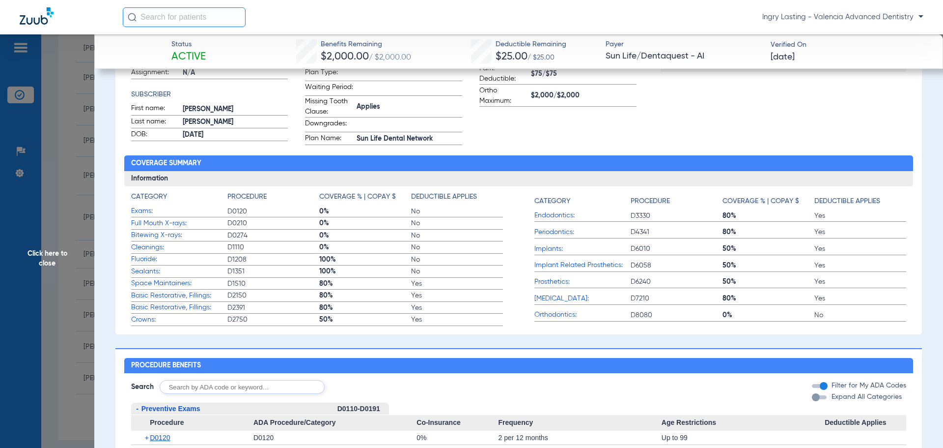
scroll to position [195, 0]
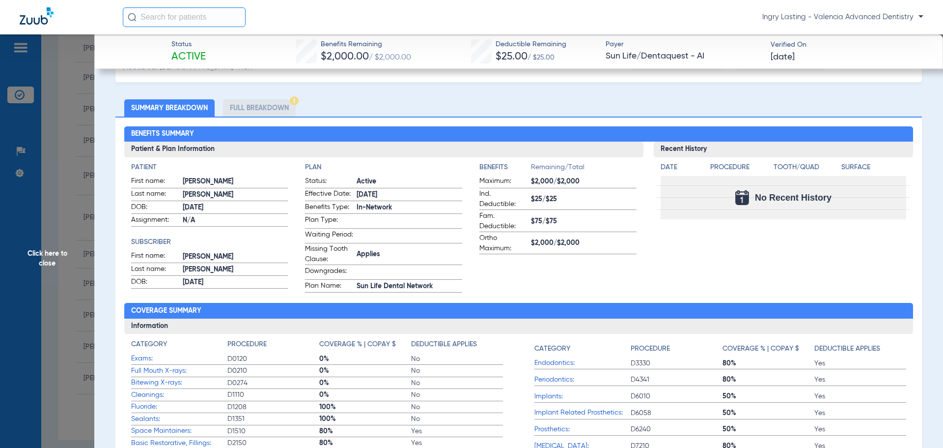
click at [37, 249] on span "Click here to close" at bounding box center [47, 258] width 94 height 448
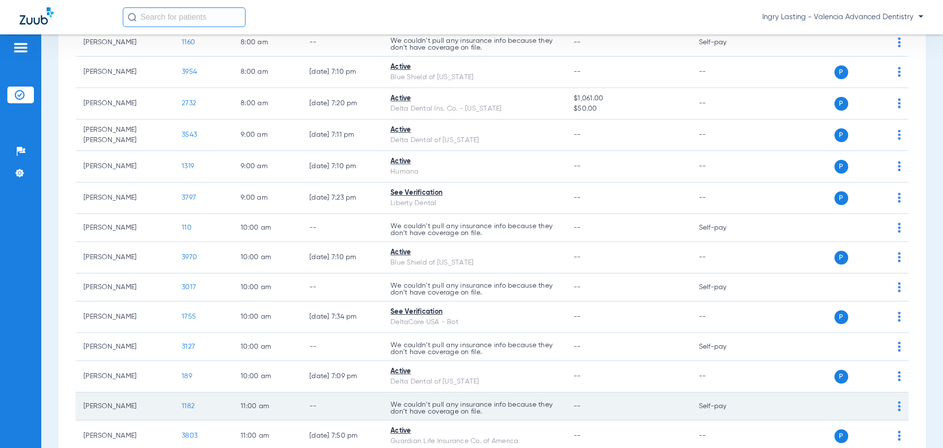
scroll to position [197, 0]
